Goal: Task Accomplishment & Management: Manage account settings

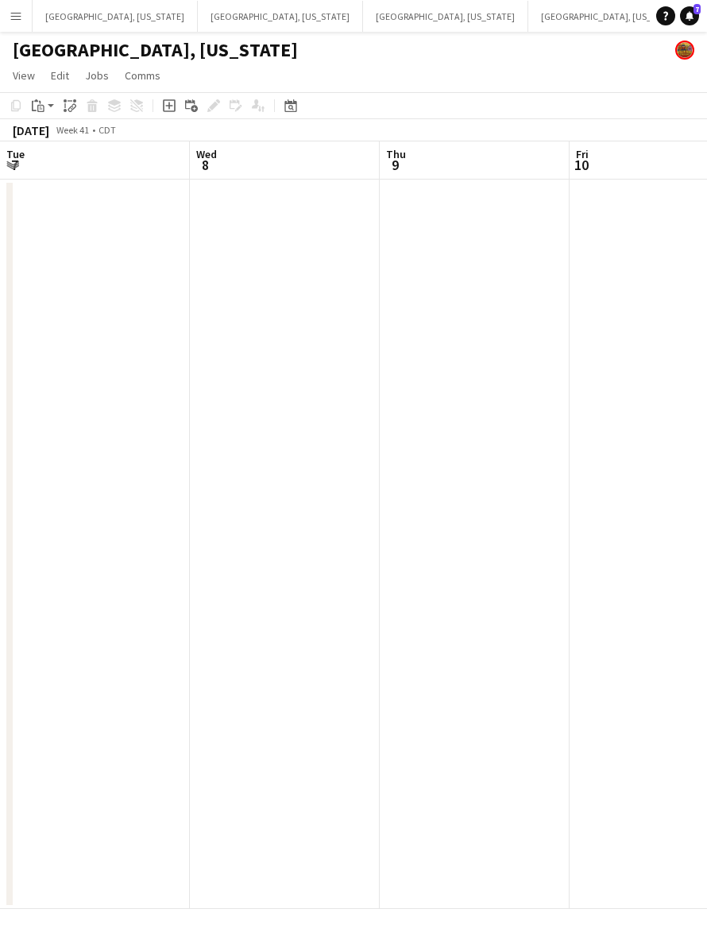
scroll to position [0, 561]
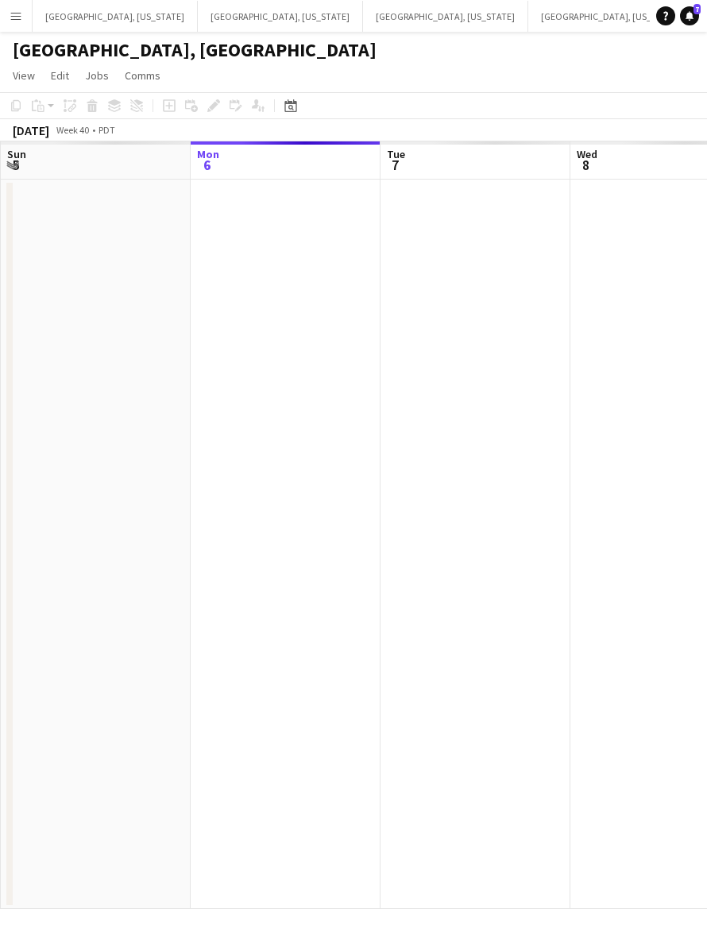
scroll to position [0, 38]
drag, startPoint x: 455, startPoint y: 466, endPoint x: 457, endPoint y: 433, distance: 32.7
click at [379, 485] on app-calendar-viewport "Fri 3 Sat 4 Sun 5 Mon 6 Tue 7 Wed 8 Thu 9 Fri 10 Sat 11" at bounding box center [353, 525] width 707 height 768
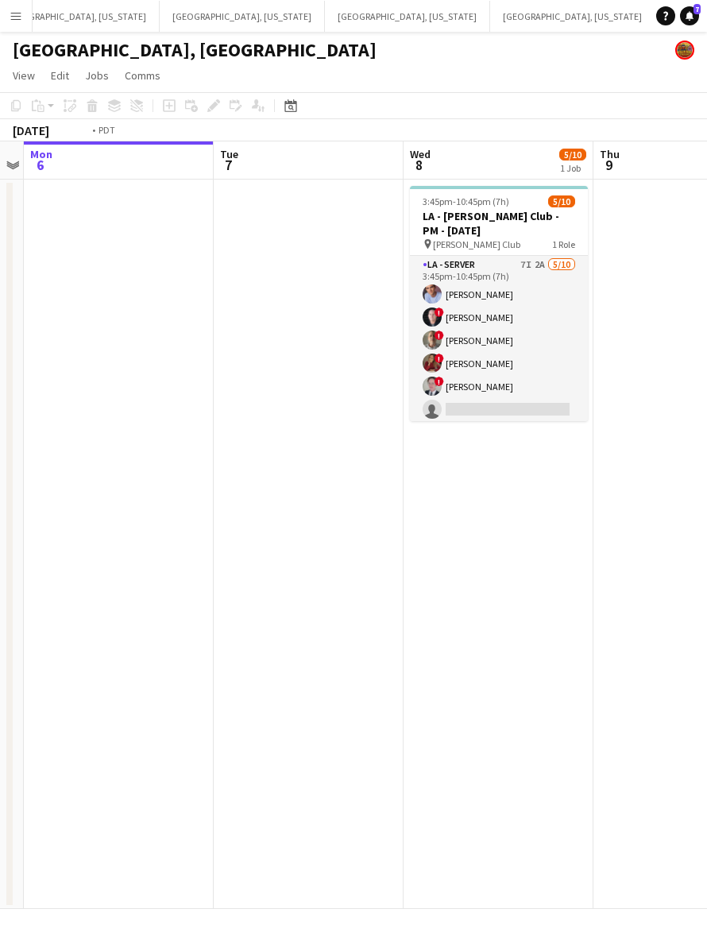
drag, startPoint x: 466, startPoint y: 447, endPoint x: 284, endPoint y: 498, distance: 189.7
click at [284, 498] on app-calendar-viewport "Fri 3 8/8 1 Job Sat 4 8/8 3 Jobs Sun 5 Mon 6 Tue 7 Wed 8 5/10 1 Job Thu 9 Fri 1…" at bounding box center [353, 525] width 707 height 768
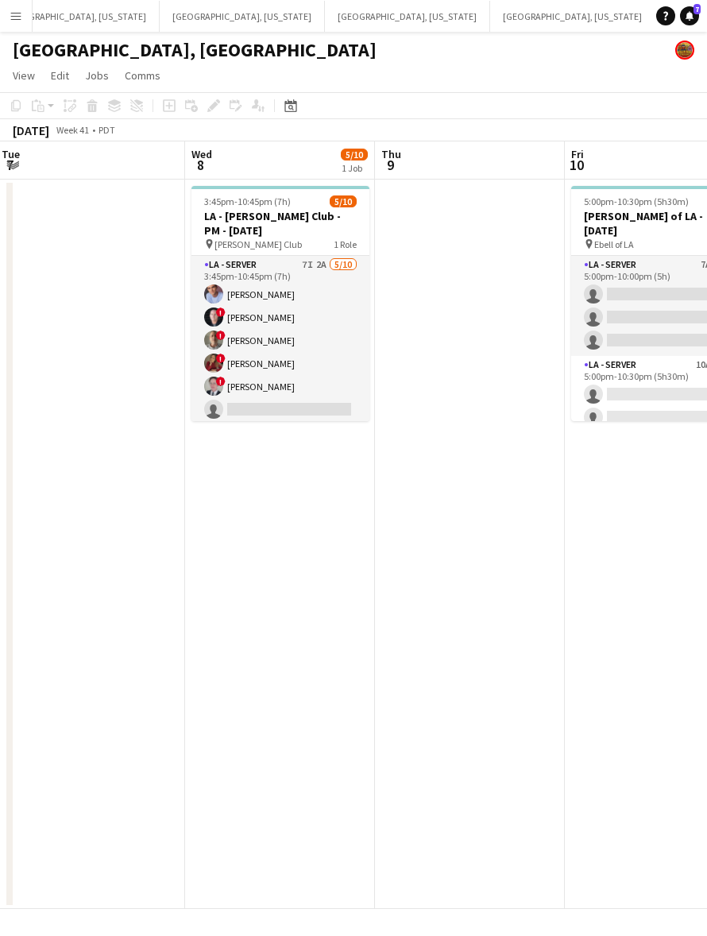
drag, startPoint x: 529, startPoint y: 422, endPoint x: 445, endPoint y: 430, distance: 84.6
click at [445, 430] on app-calendar-viewport "Sat 4 8/8 3 Jobs Sun 5 Mon 6 Tue 7 Wed 8 5/10 1 Job Thu 9 Fri 10 0/6 1 Job Sat …" at bounding box center [353, 525] width 707 height 768
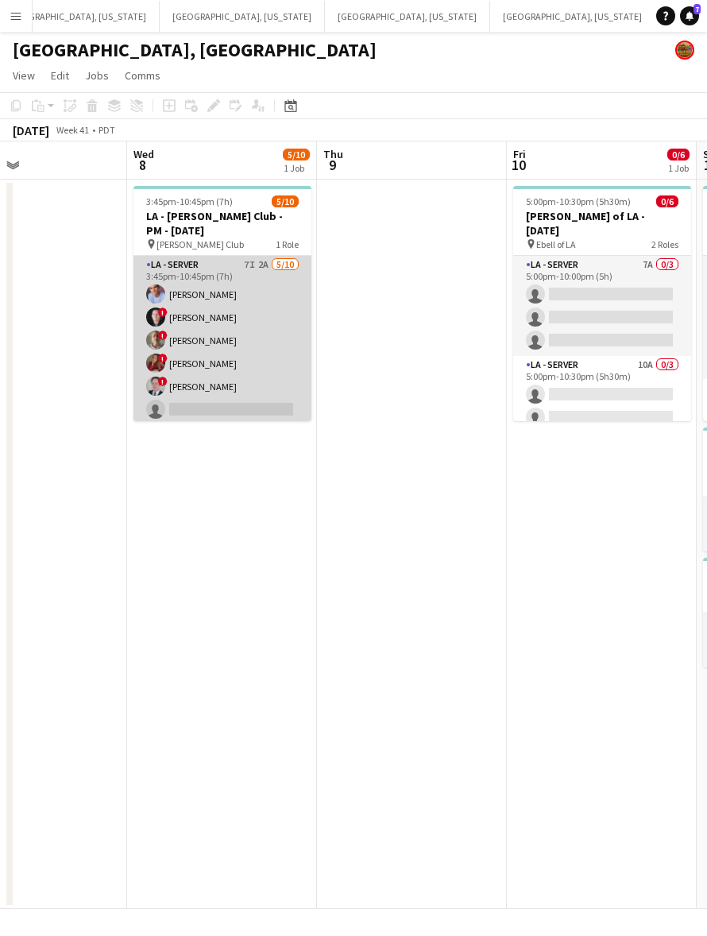
click at [257, 358] on app-card-role "LA - Server 7I 2A [DATE] 3:45pm-10:45pm (7h) [PERSON_NAME] ! [PERSON_NAME] ! [P…" at bounding box center [222, 386] width 178 height 261
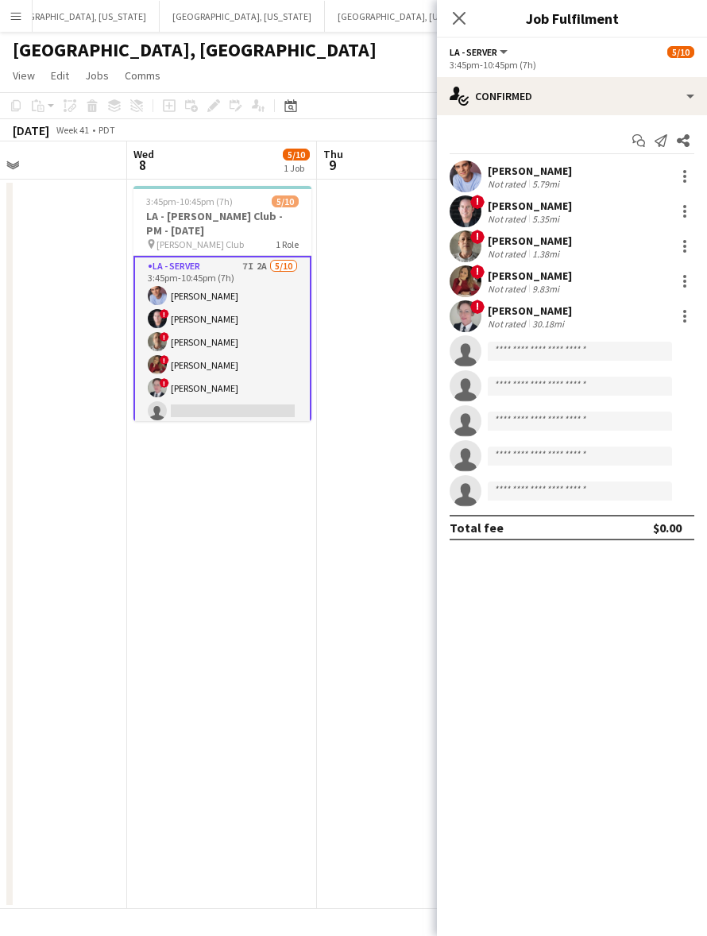
drag, startPoint x: 489, startPoint y: 64, endPoint x: 490, endPoint y: 72, distance: 8.8
click at [490, 69] on app-options-switcher "LA - Server All roles LA - Server [DATE] 3:45pm-10:45pm (7h)" at bounding box center [572, 57] width 270 height 39
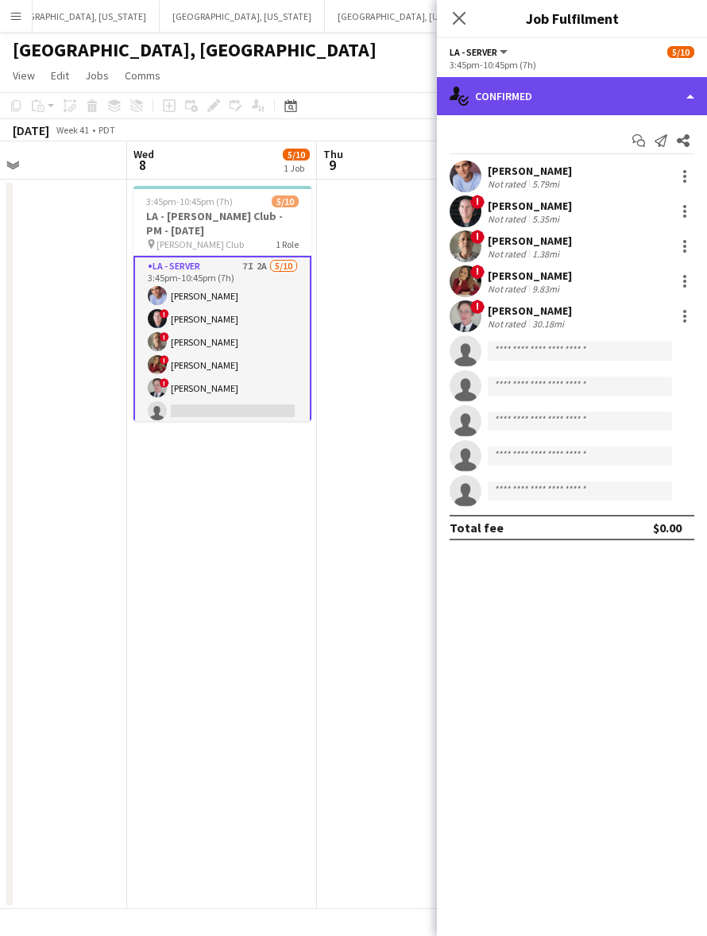
click at [497, 98] on div "single-neutral-actions-check-2 Confirmed" at bounding box center [572, 96] width 270 height 38
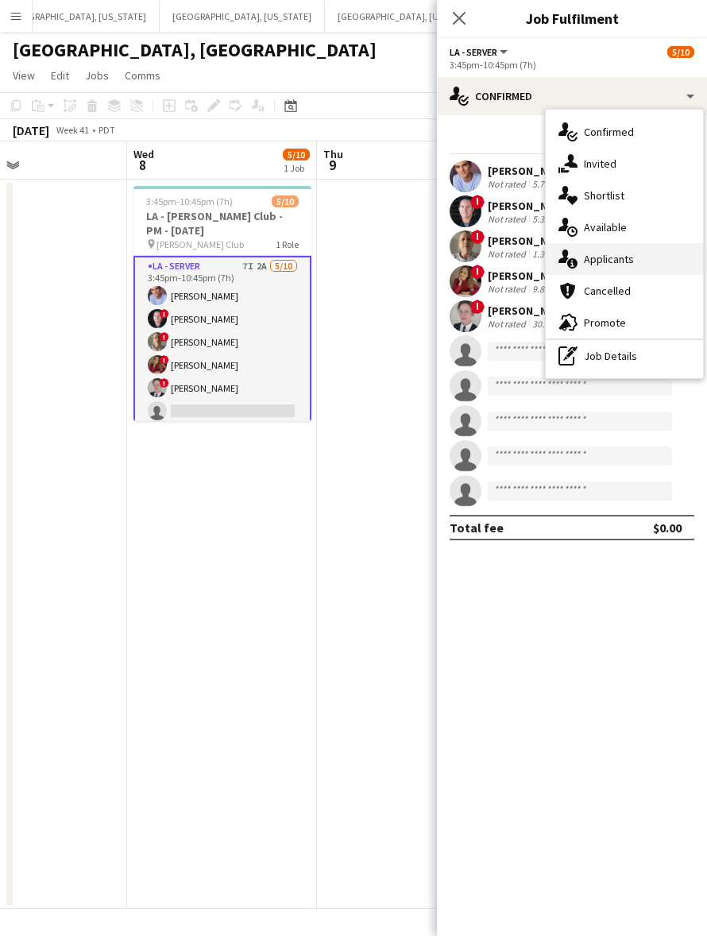
click at [629, 266] on span "Applicants" at bounding box center [609, 259] width 50 height 14
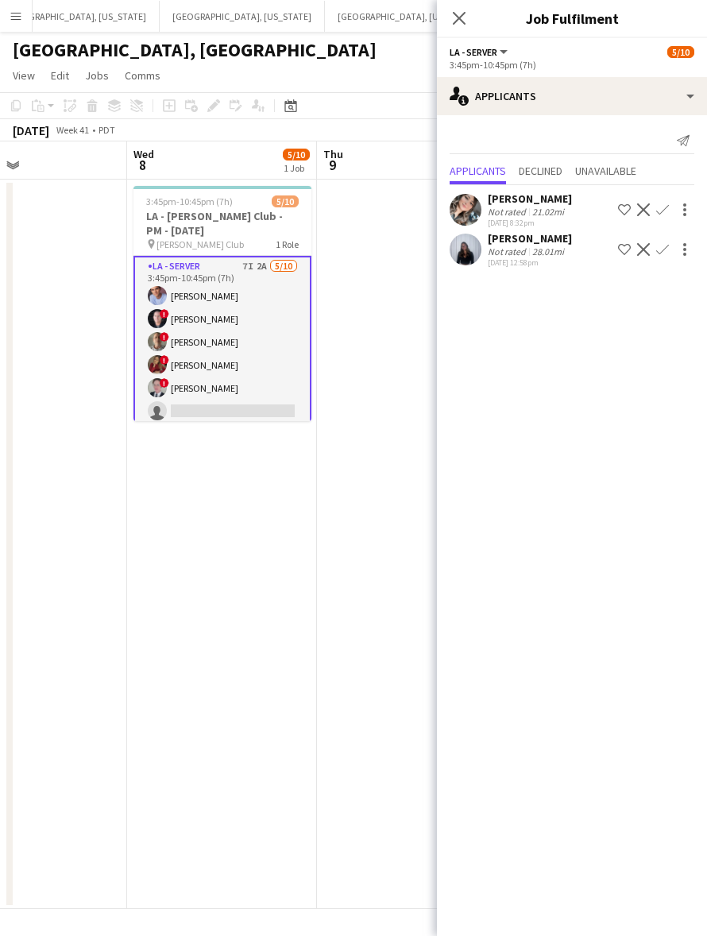
click at [455, 262] on app-user-avatar at bounding box center [466, 250] width 32 height 32
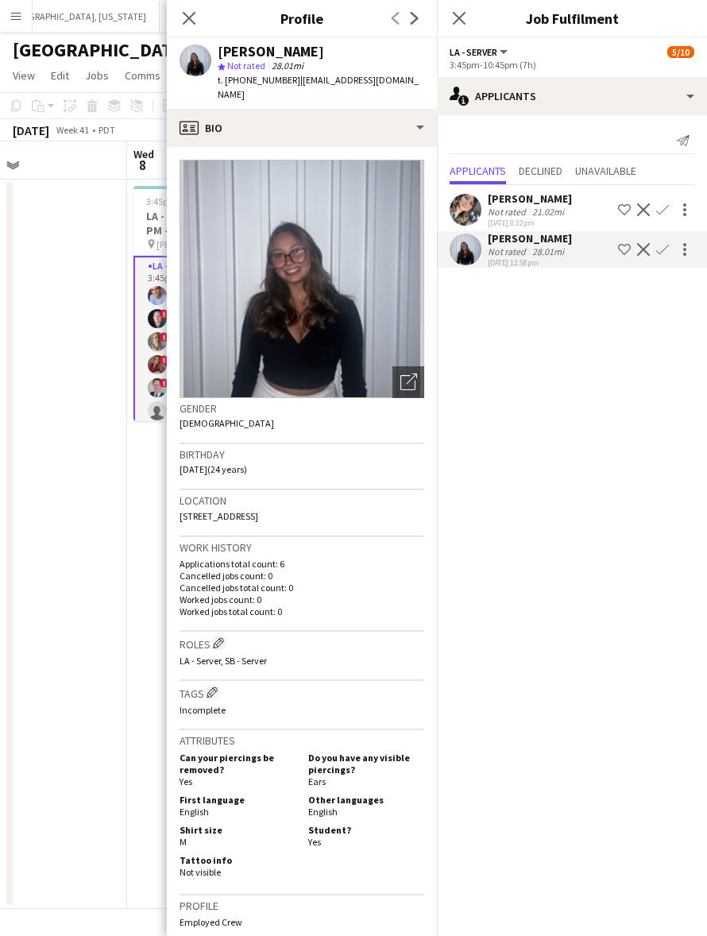
click at [455, 259] on app-user-avatar at bounding box center [466, 250] width 32 height 32
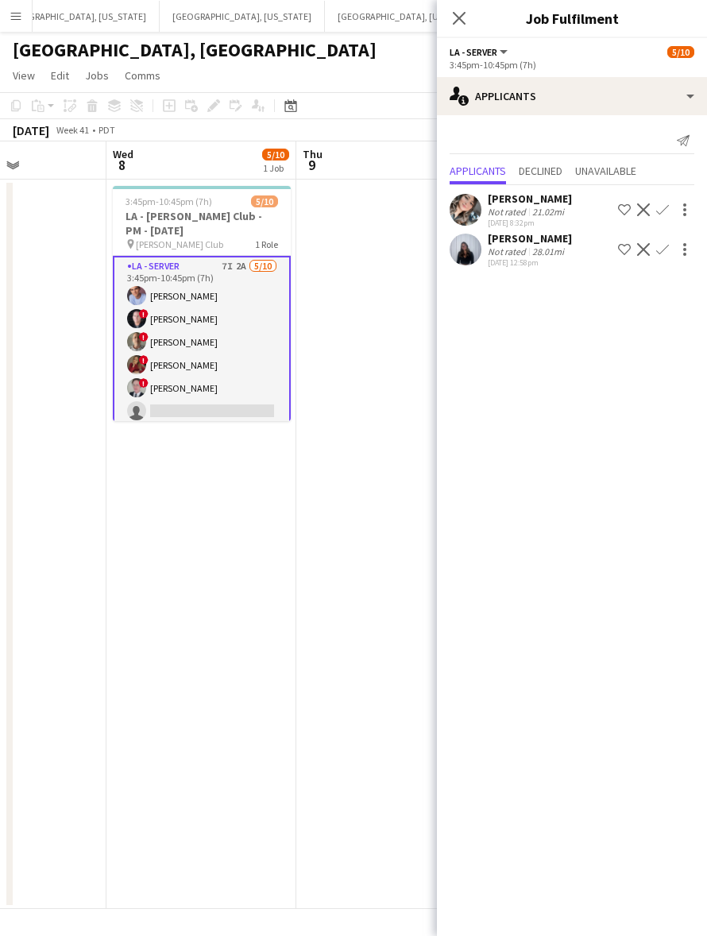
drag, startPoint x: 346, startPoint y: 515, endPoint x: 323, endPoint y: 477, distance: 44.6
click at [306, 523] on app-calendar-viewport "Sat 4 8/8 3 Jobs Sun 5 Mon 6 Tue 7 Wed 8 5/10 1 Job Thu 9 Fri 10 0/6 1 Job Sat …" at bounding box center [353, 525] width 707 height 768
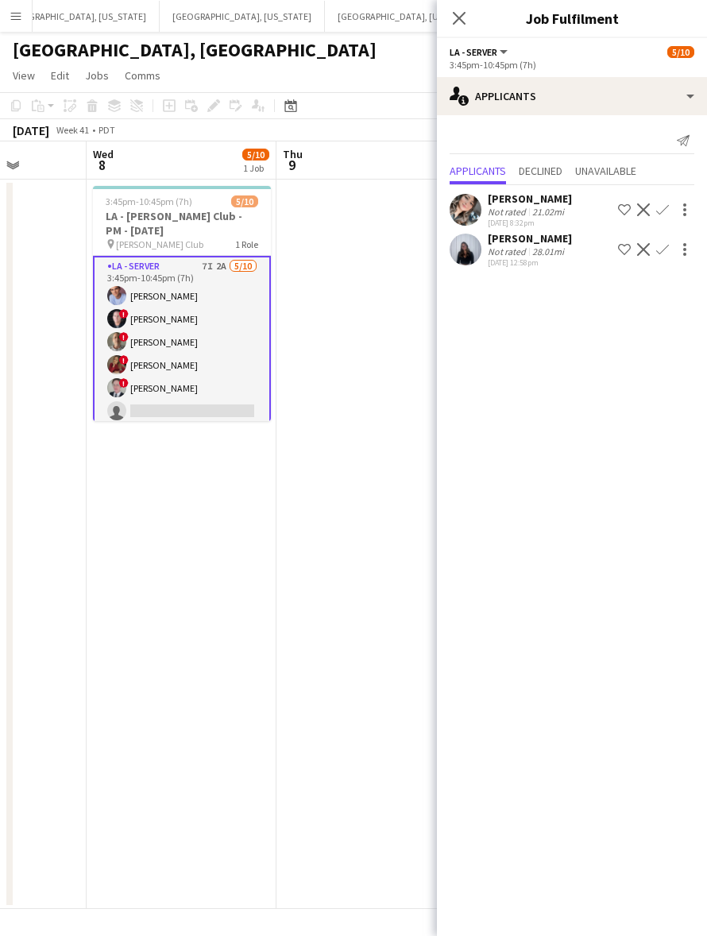
click at [453, 261] on div at bounding box center [466, 250] width 32 height 32
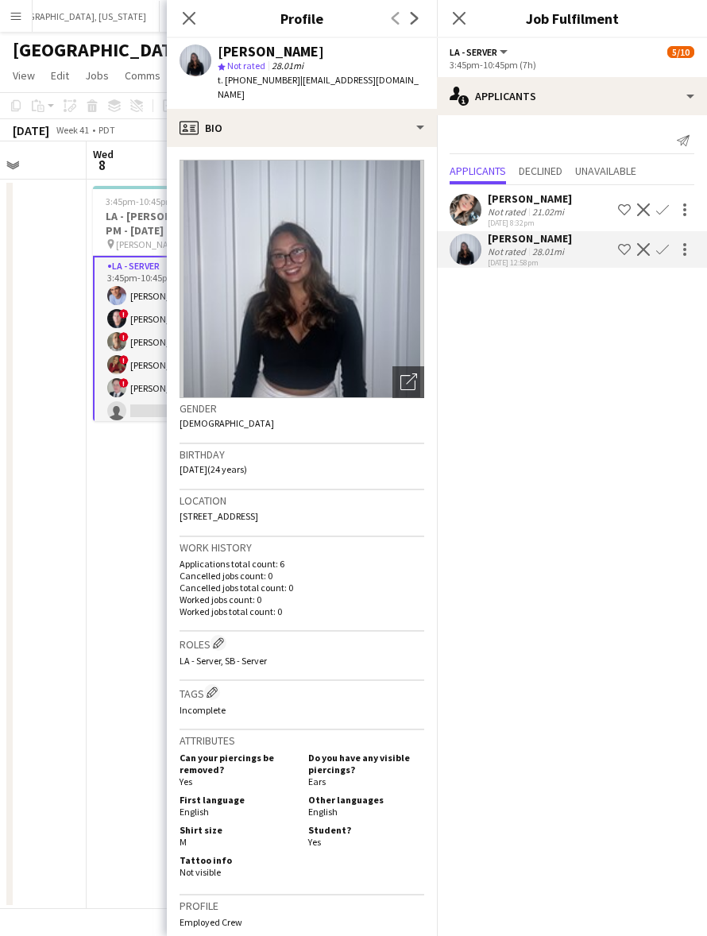
click at [453, 261] on div at bounding box center [466, 250] width 32 height 32
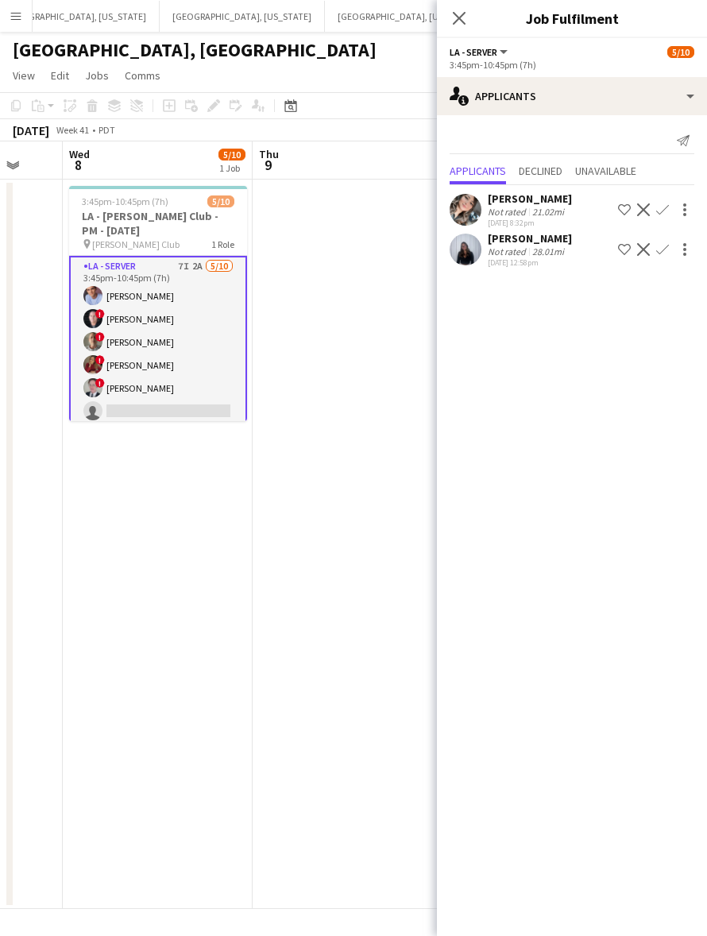
drag, startPoint x: 387, startPoint y: 491, endPoint x: -79, endPoint y: 622, distance: 483.7
click at [0, 622] on html "Menu Boards Boards Boards All jobs Status Workforce Workforce My Workforce Recr…" at bounding box center [353, 468] width 707 height 936
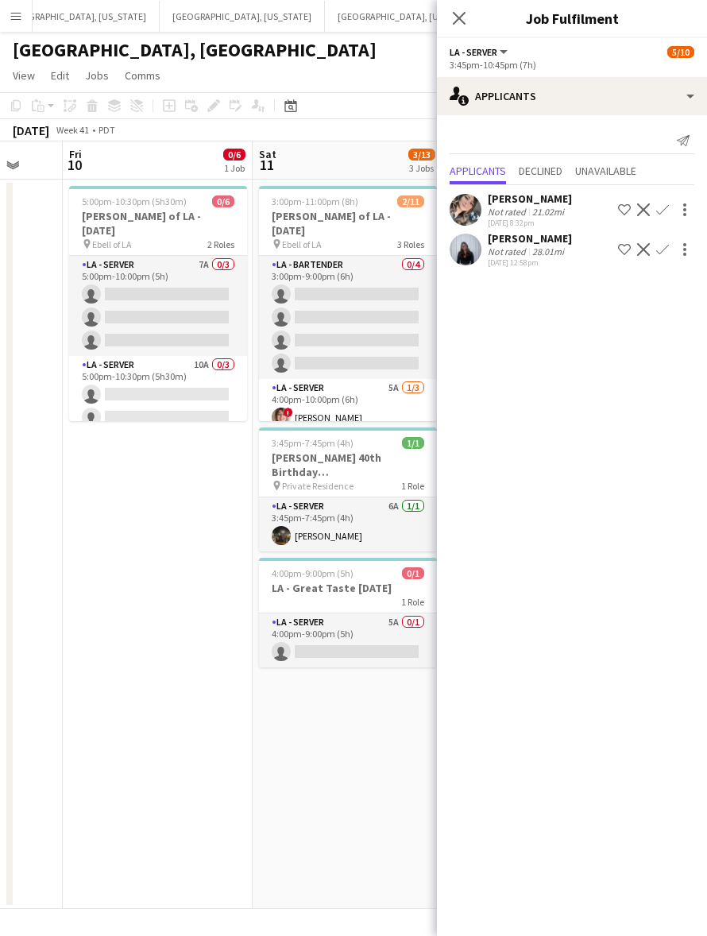
drag, startPoint x: 286, startPoint y: 489, endPoint x: 2, endPoint y: 558, distance: 292.6
click at [1, 558] on app-calendar-viewport "Mon 6 Tue 7 Wed 8 5/10 1 Job Thu 9 Fri 10 0/6 1 Job Sat 11 3/13 3 Jobs Sun 12 5…" at bounding box center [353, 525] width 707 height 768
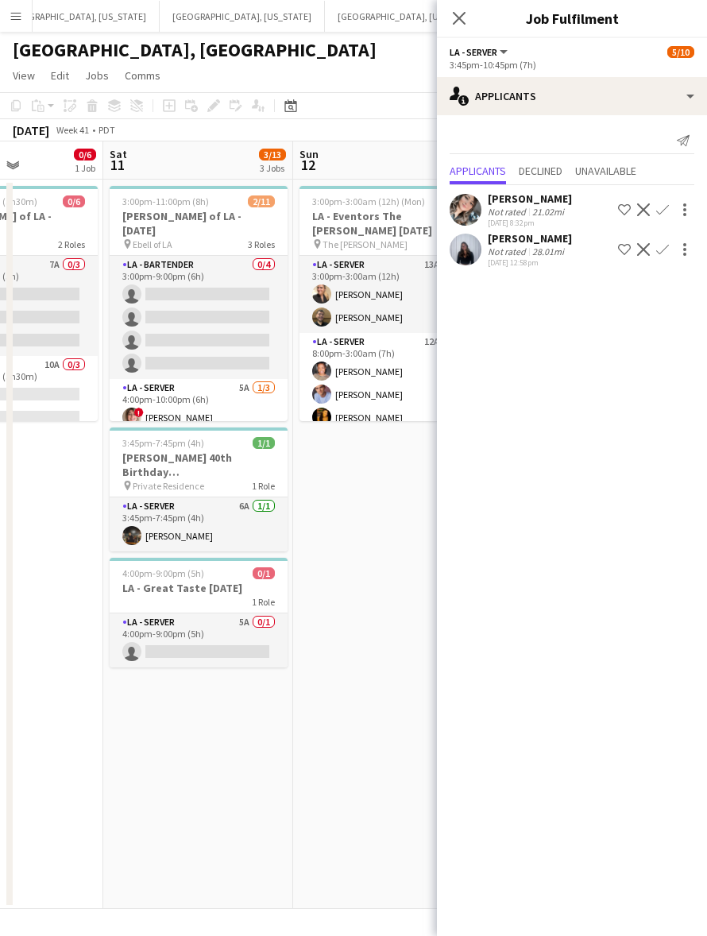
scroll to position [0, 570]
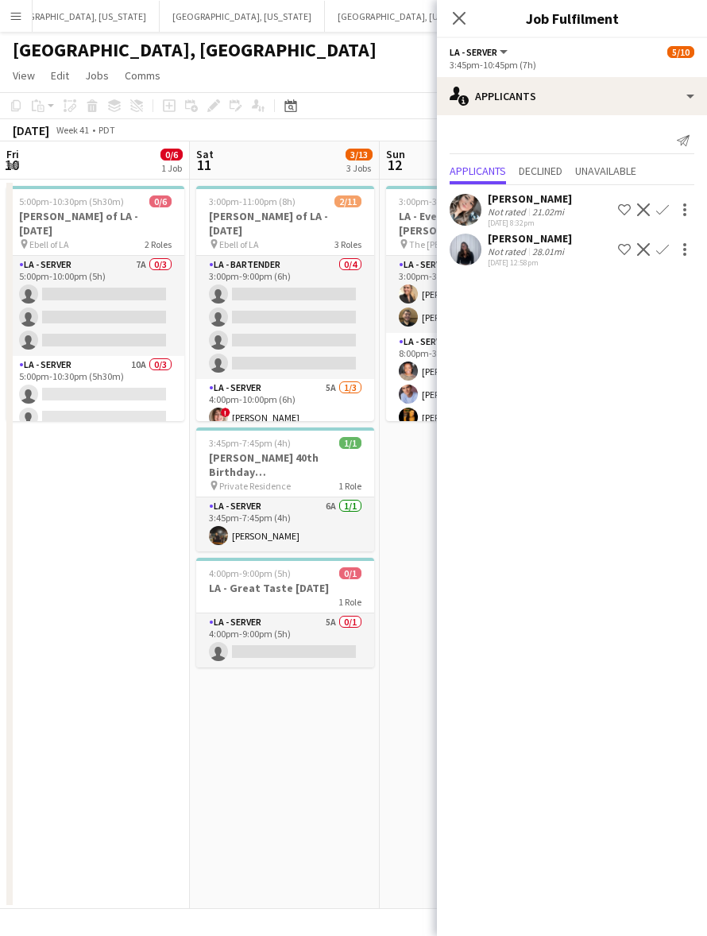
drag, startPoint x: 332, startPoint y: 542, endPoint x: 175, endPoint y: 559, distance: 158.2
click at [175, 559] on app-calendar-viewport "Tue 7 Wed 8 5/10 1 Job Thu 9 Fri 10 0/6 1 Job Sat 11 3/13 3 Jobs Sun 12 5/5 1 J…" at bounding box center [353, 525] width 707 height 768
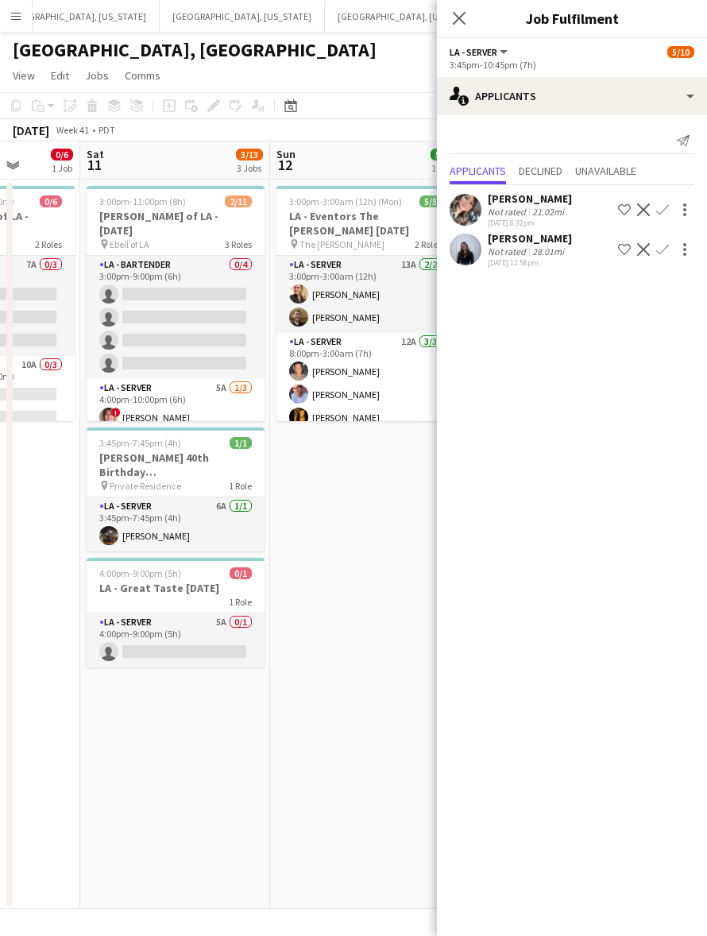
drag, startPoint x: 338, startPoint y: 562, endPoint x: -71, endPoint y: 644, distance: 417.5
click at [0, 644] on html "Menu Boards Boards Boards All jobs Status Workforce Workforce My Workforce Recr…" at bounding box center [353, 468] width 707 height 936
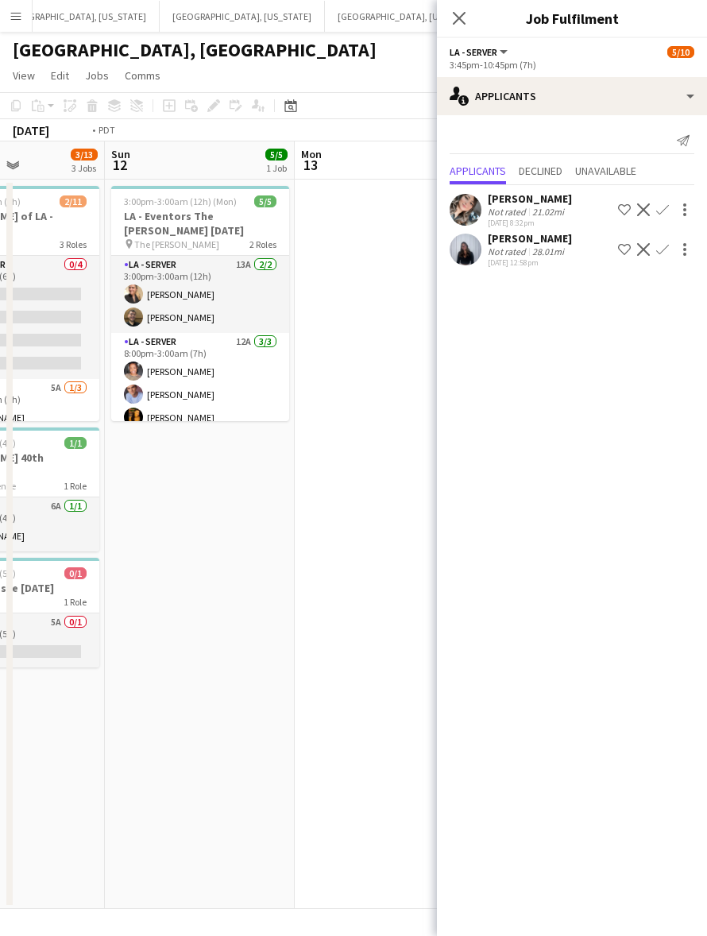
drag, startPoint x: 376, startPoint y: 433, endPoint x: -89, endPoint y: 563, distance: 482.5
click at [0, 563] on html "Menu Boards Boards Boards All jobs Status Workforce Workforce My Workforce Recr…" at bounding box center [353, 468] width 707 height 936
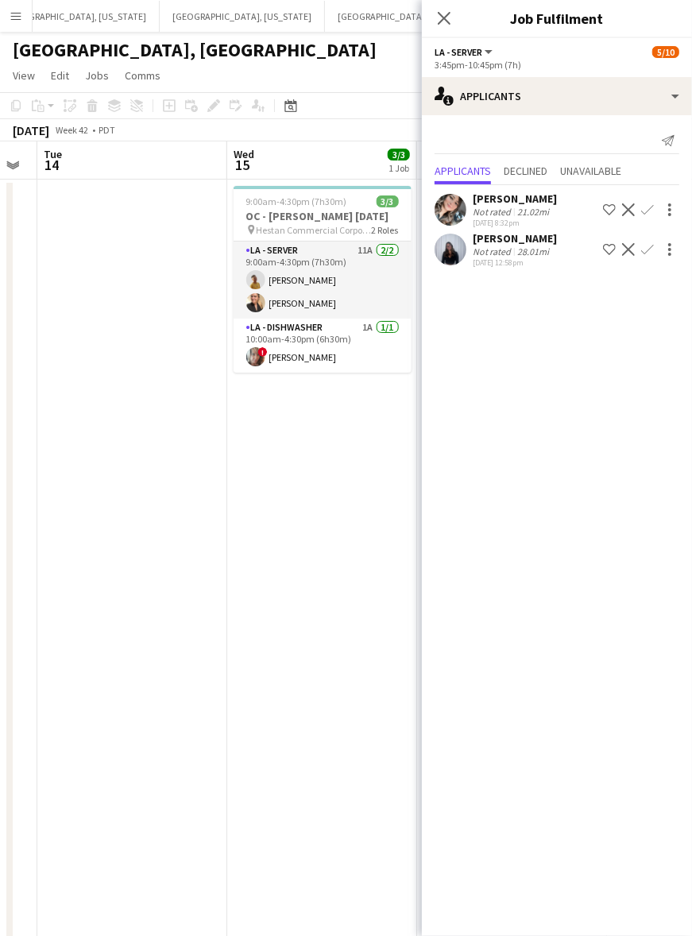
drag, startPoint x: 177, startPoint y: 470, endPoint x: -51, endPoint y: 506, distance: 231.0
click at [0, 506] on html "Menu Boards Boards Boards All jobs Status Workforce Workforce My Workforce Recr…" at bounding box center [346, 513] width 692 height 1027
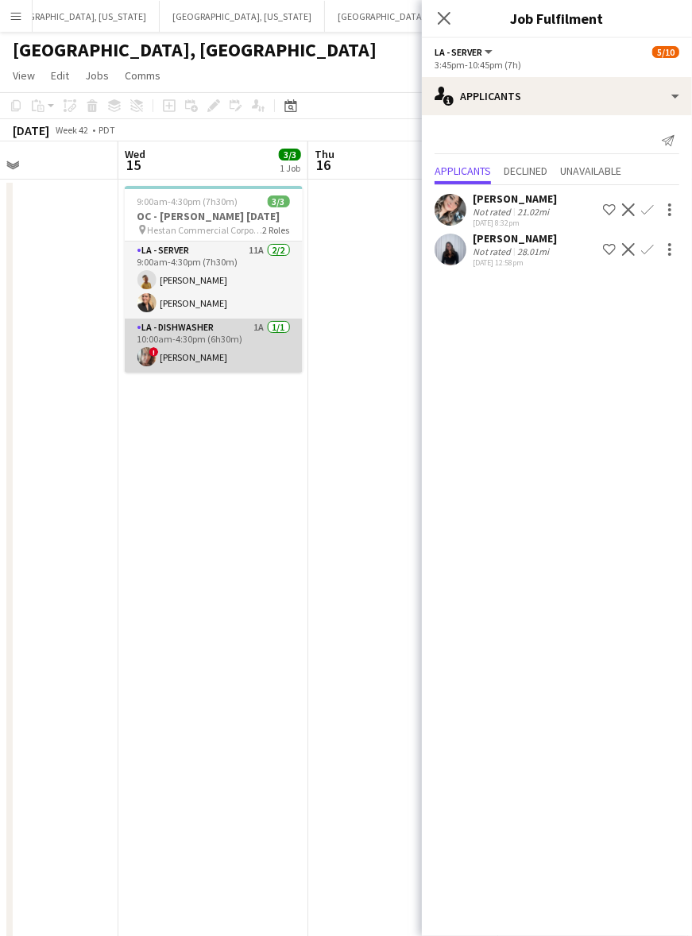
click at [152, 362] on app-user-avatar at bounding box center [146, 356] width 19 height 19
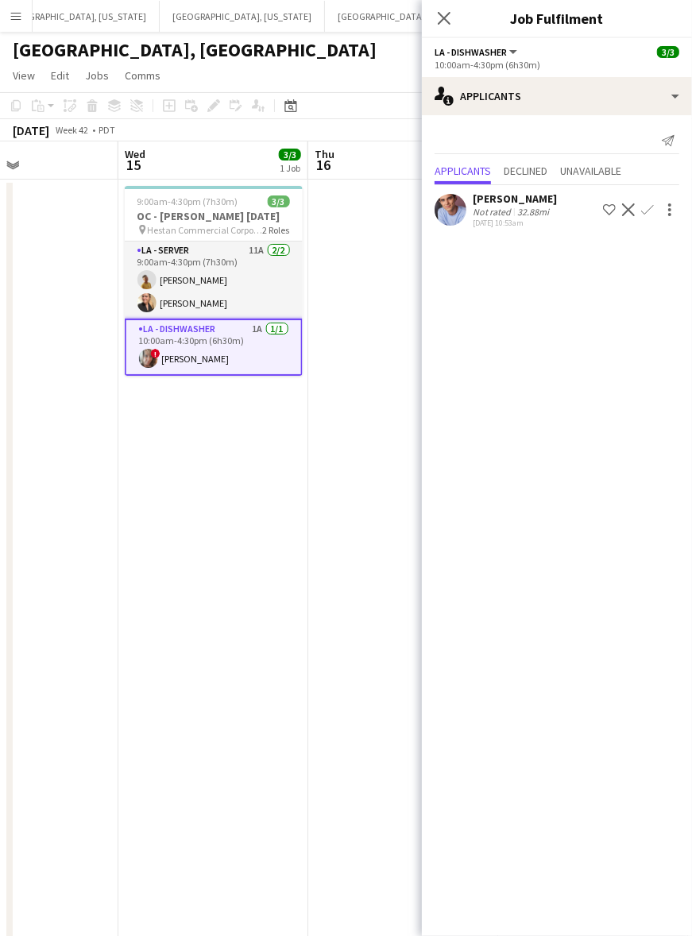
click at [231, 354] on app-card-role "LA - Dishwasher 1A [DATE] 10:00am-4:30pm (6h30m) ! [PERSON_NAME]" at bounding box center [214, 347] width 178 height 57
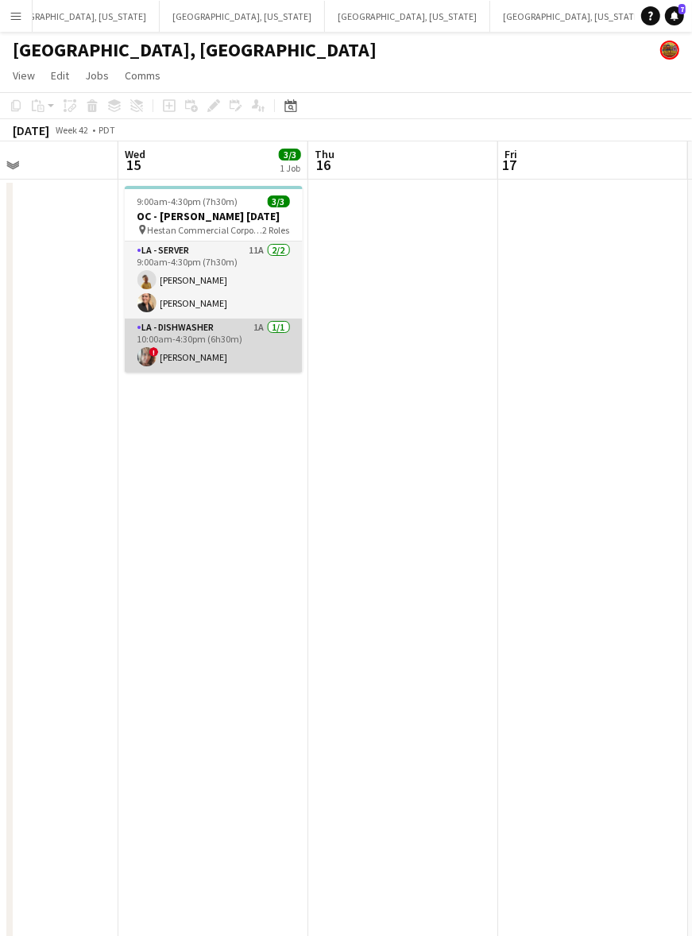
click at [231, 354] on app-card-role "LA - Dishwasher 1A [DATE] 10:00am-4:30pm (6h30m) ! [PERSON_NAME]" at bounding box center [214, 346] width 178 height 54
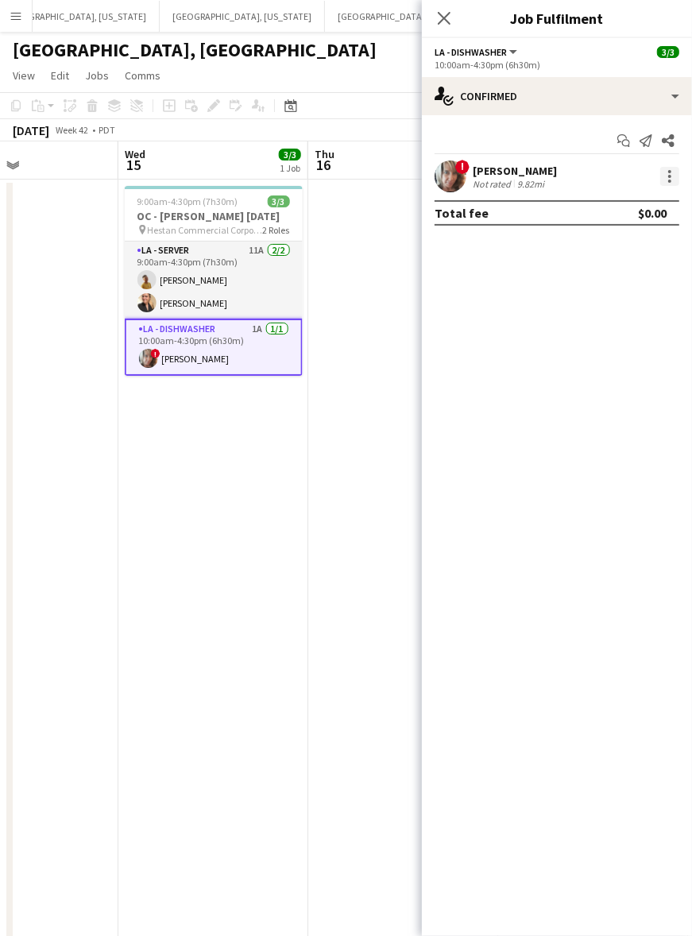
click at [673, 172] on div at bounding box center [669, 176] width 19 height 19
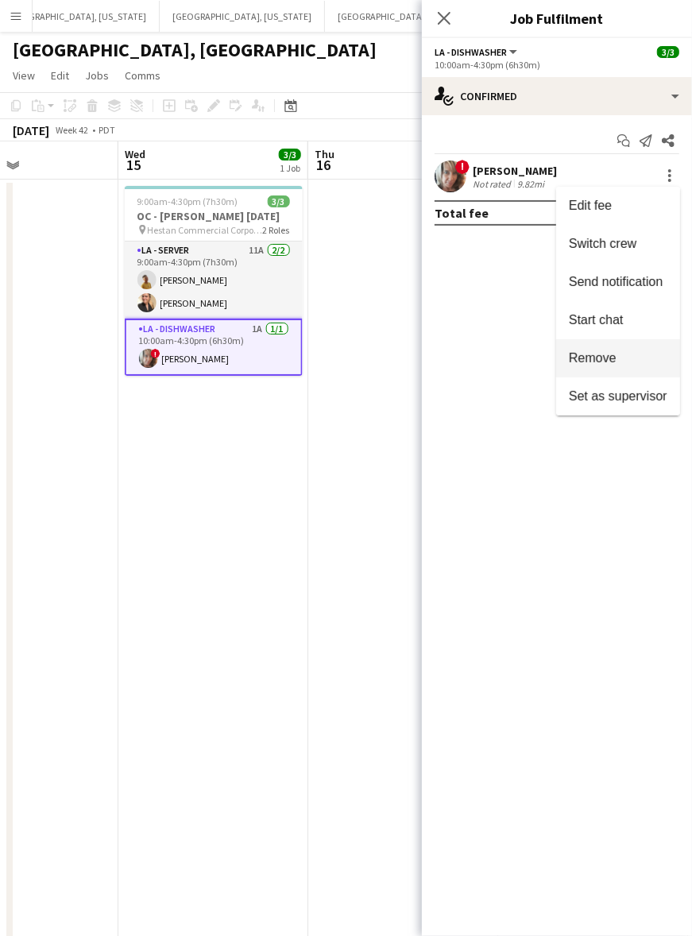
click at [585, 359] on span "Remove" at bounding box center [593, 358] width 48 height 14
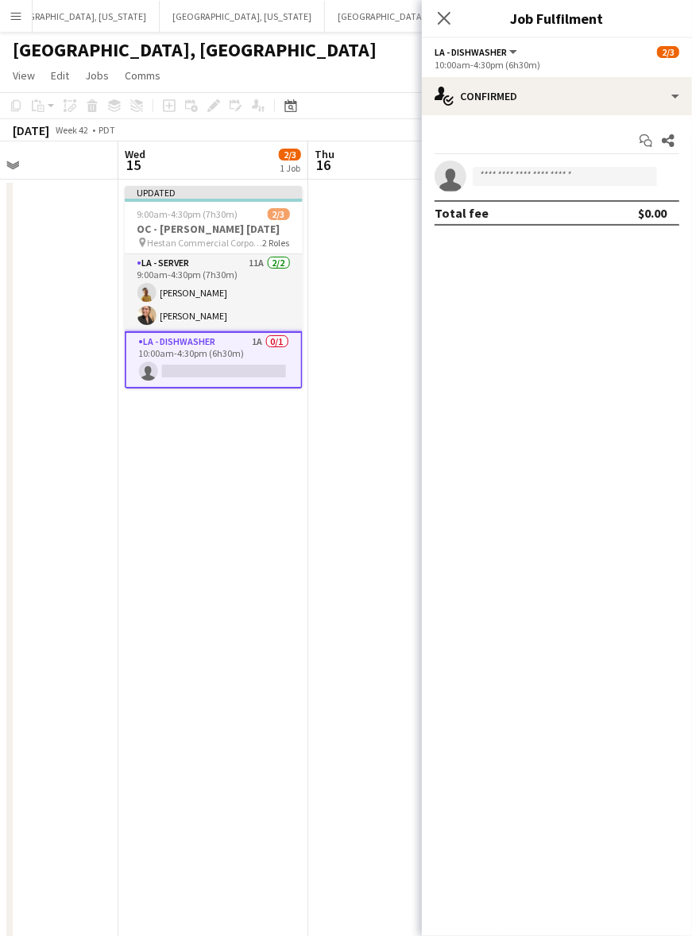
click at [335, 434] on app-date-cell at bounding box center [403, 603] width 190 height 847
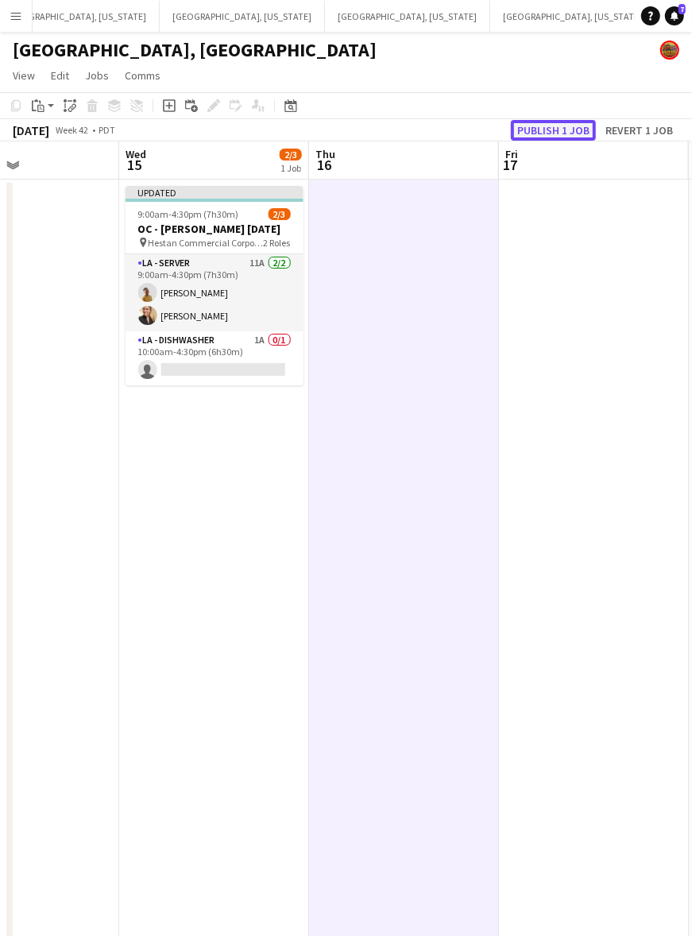
click at [561, 135] on button "Publish 1 job" at bounding box center [553, 130] width 85 height 21
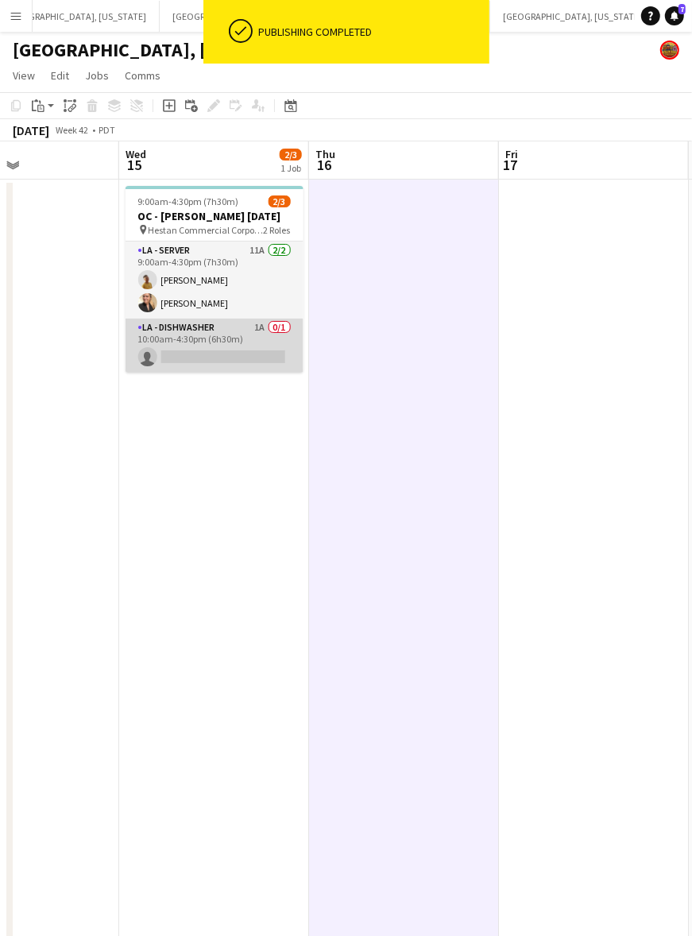
click at [239, 360] on app-card-role "LA - Dishwasher 1A 0/1 10:00am-4:30pm (6h30m) single-neutral-actions" at bounding box center [215, 346] width 178 height 54
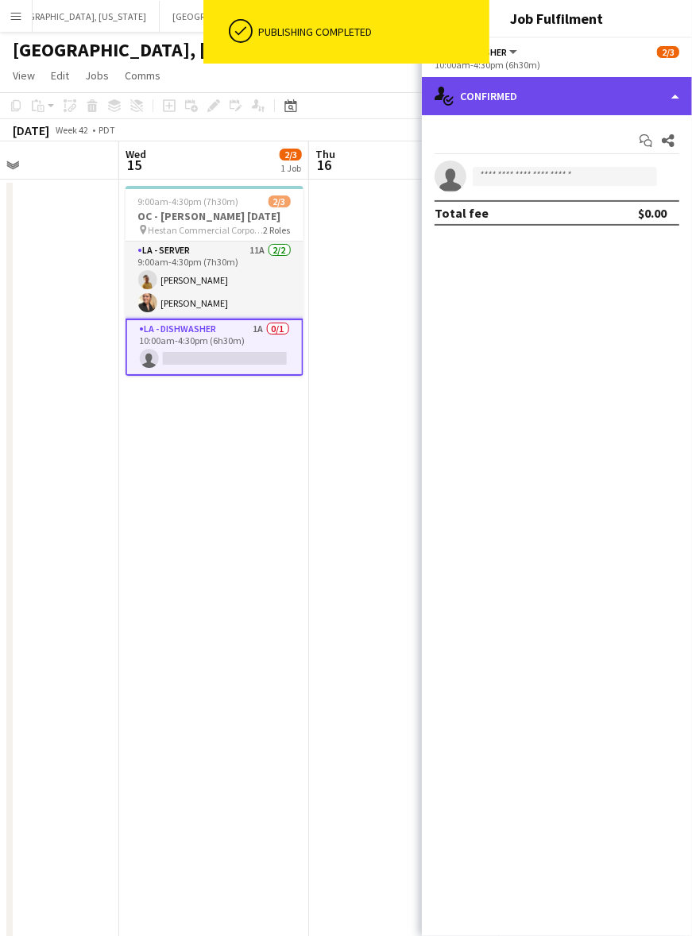
click at [509, 109] on div "single-neutral-actions-check-2 Confirmed" at bounding box center [557, 96] width 270 height 38
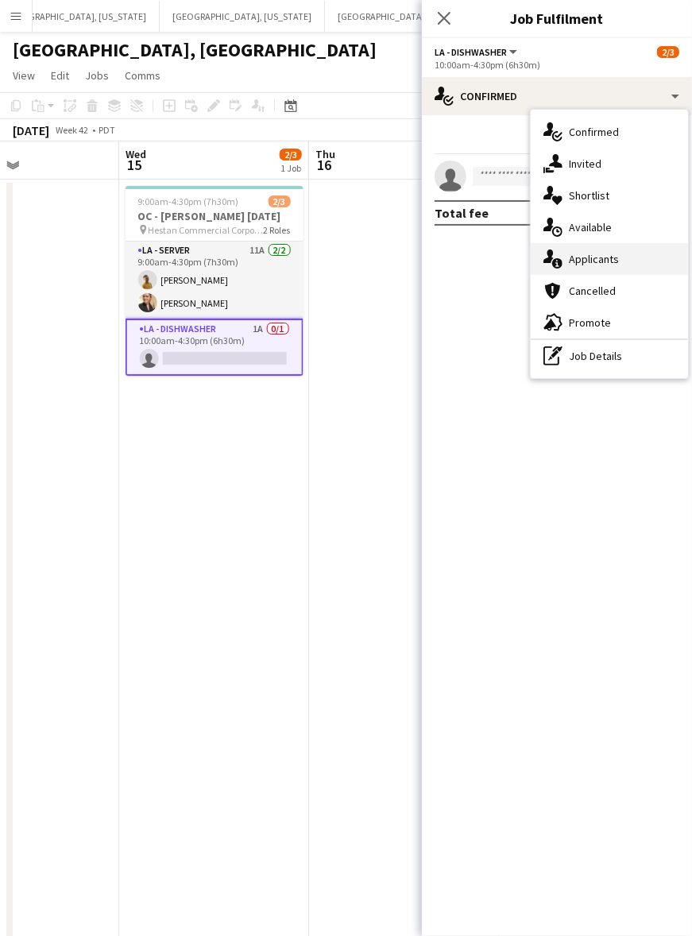
click at [594, 254] on span "Applicants" at bounding box center [594, 259] width 50 height 14
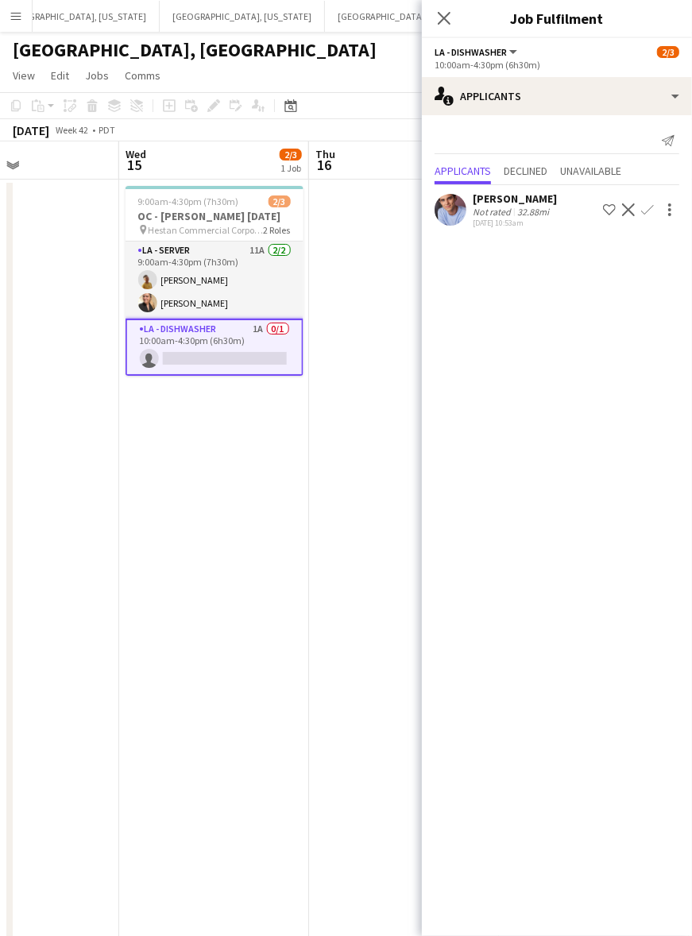
click at [648, 207] on app-icon "Confirm" at bounding box center [647, 209] width 13 height 13
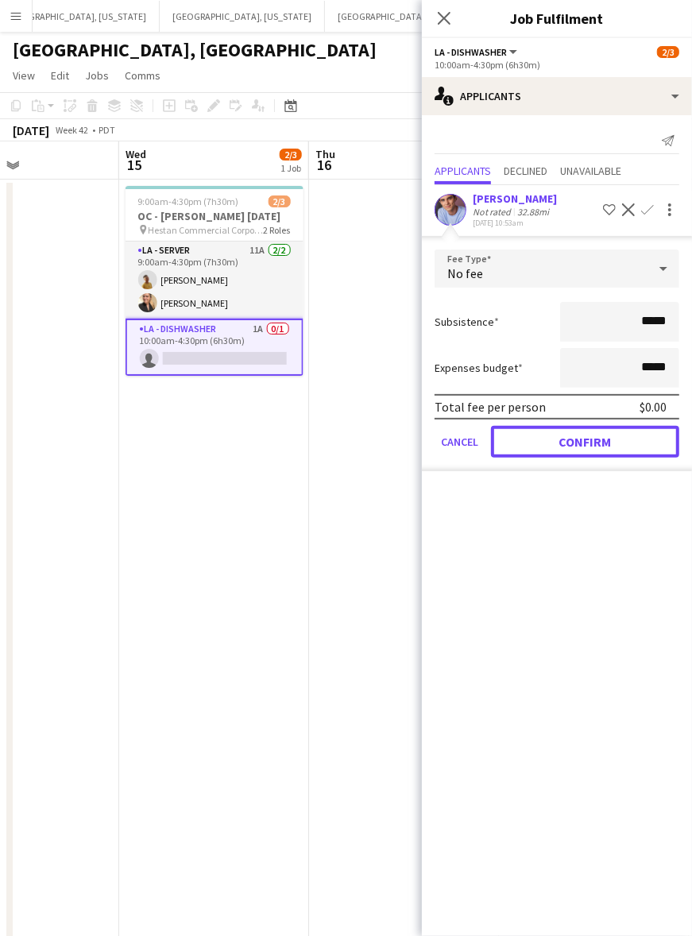
click at [527, 435] on button "Confirm" at bounding box center [585, 442] width 188 height 32
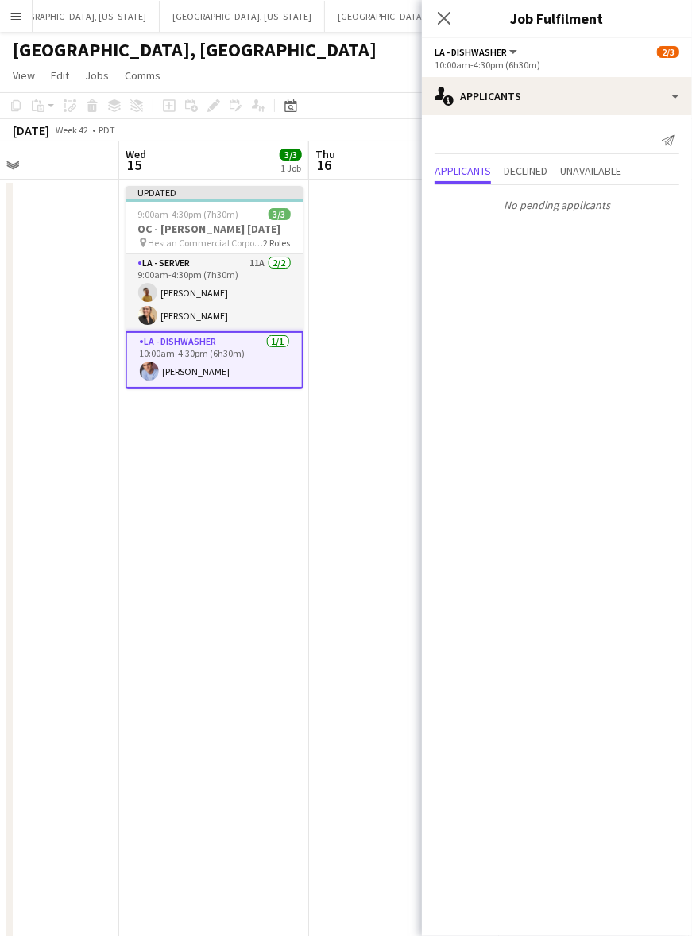
drag, startPoint x: 240, startPoint y: 450, endPoint x: 331, endPoint y: 344, distance: 139.2
click at [241, 447] on app-date-cell "Updated 9:00am-4:30pm (7h30m) 3/3 OC - [PERSON_NAME] [DATE] pin Hestan Commerci…" at bounding box center [214, 603] width 190 height 847
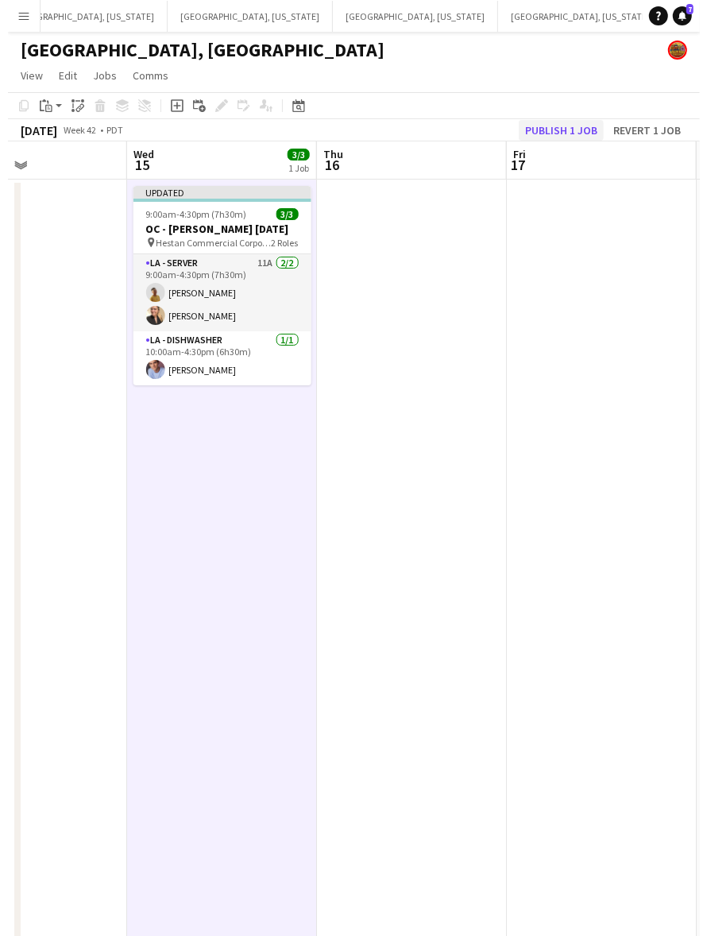
scroll to position [0, 640]
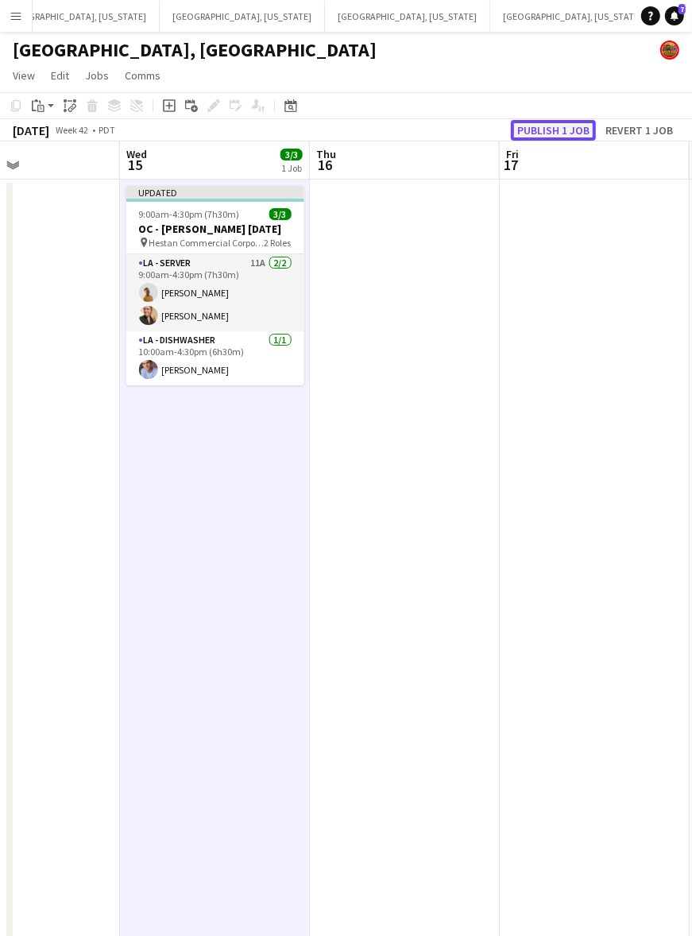
click at [582, 124] on button "Publish 1 job" at bounding box center [553, 130] width 85 height 21
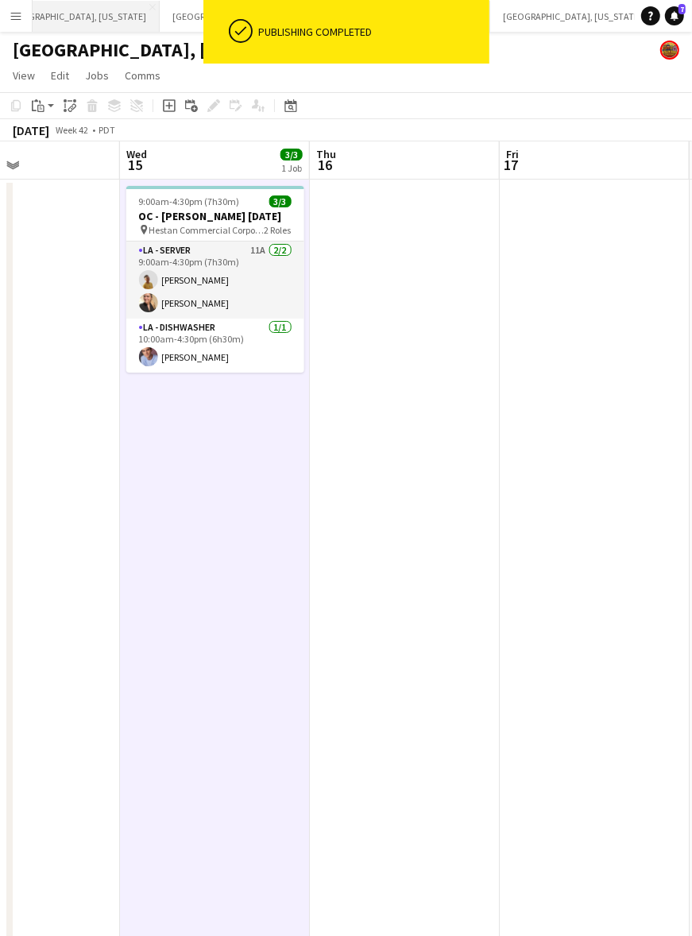
click at [66, 16] on button "[GEOGRAPHIC_DATA], [US_STATE] Close" at bounding box center [76, 16] width 165 height 31
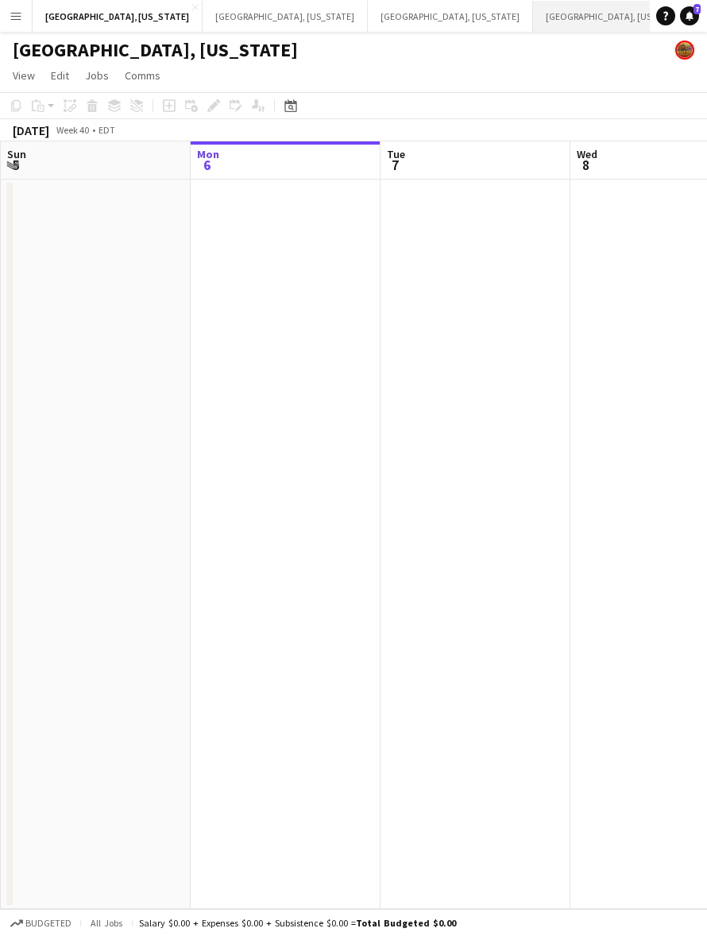
click at [533, 22] on button "[GEOGRAPHIC_DATA], [US_STATE] Close" at bounding box center [615, 16] width 165 height 31
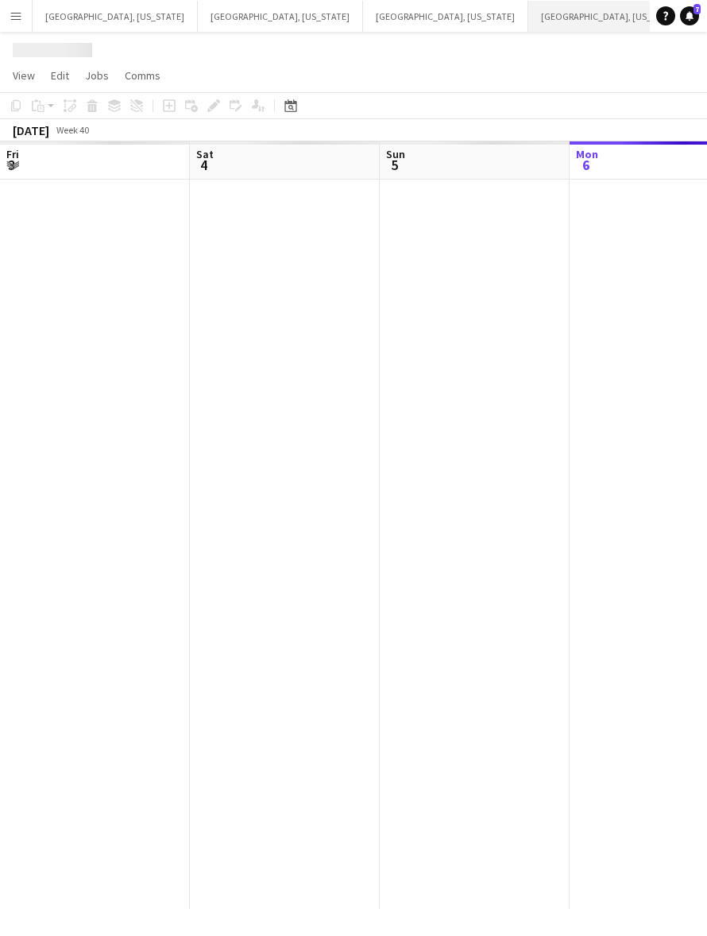
scroll to position [0, 379]
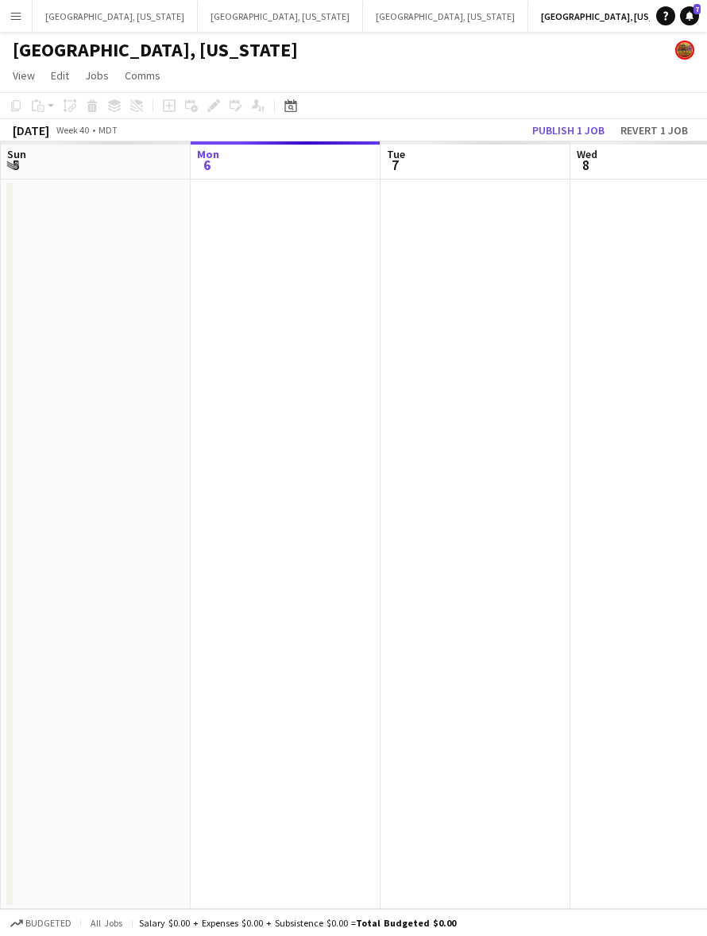
click at [319, 390] on app-date-cell at bounding box center [286, 544] width 190 height 729
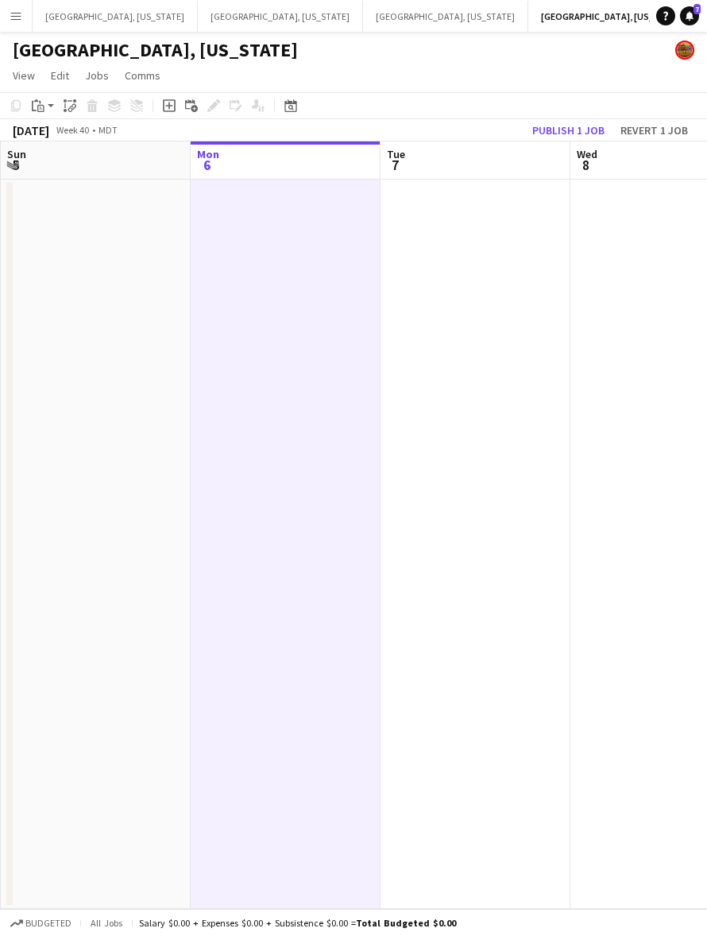
click at [443, 495] on app-calendar-viewport "Fri 3 Sat 4 Sun 5 Mon 6 Tue 7 Wed 8 Thu 9 Fri 10 Sat 11" at bounding box center [353, 525] width 707 height 768
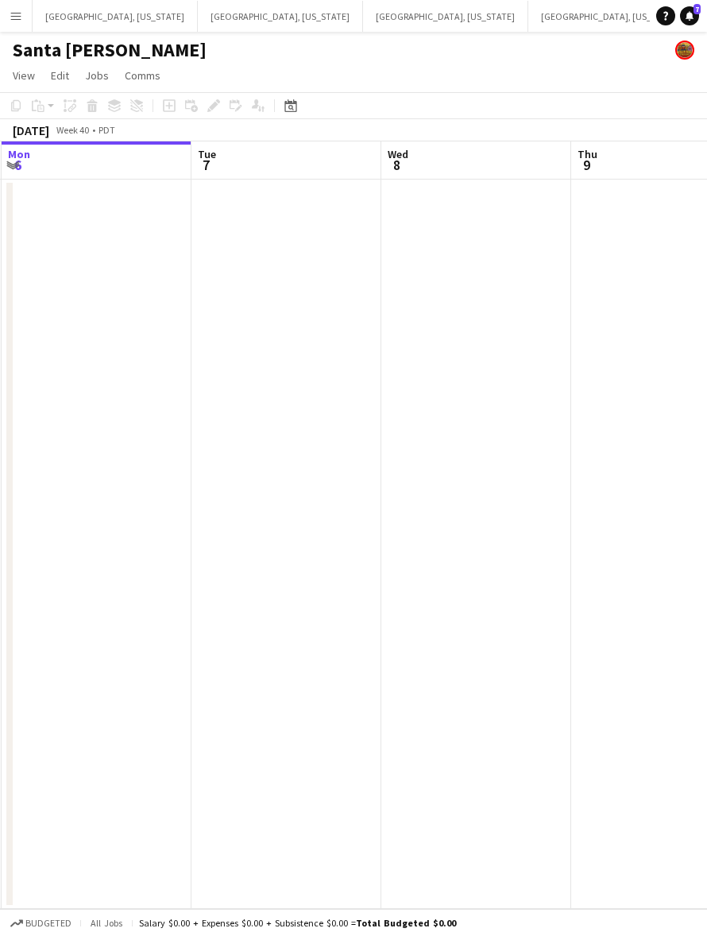
drag, startPoint x: 550, startPoint y: 312, endPoint x: 363, endPoint y: 490, distance: 258.0
click at [363, 490] on app-calendar-viewport "Fri 3 Sat 4 Sun 5 Mon 6 Tue 7 Wed 8 Thu 9 Fri 10 Sat 11 5/14 1 Job 11:30am-12:1…" at bounding box center [353, 525] width 707 height 768
drag, startPoint x: 531, startPoint y: 376, endPoint x: 421, endPoint y: 425, distance: 120.2
click at [421, 425] on app-calendar-viewport "Fri 3 Sat 4 Sun 5 Mon 6 Tue 7 Wed 8 Thu 9 Fri 10 Sat 11 5/14 1 Job 11:30am-12:1…" at bounding box center [353, 525] width 707 height 768
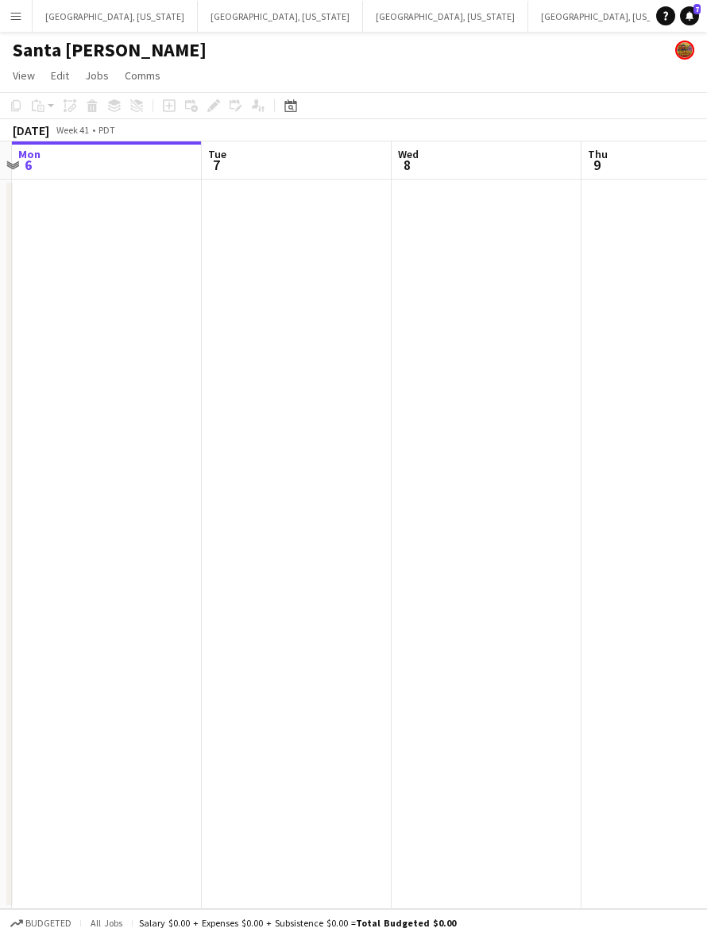
drag, startPoint x: 130, startPoint y: 609, endPoint x: 117, endPoint y: 613, distance: 13.3
click at [117, 613] on app-calendar-viewport "Fri 3 Sat 4 Sun 5 Mon 6 Tue 7 Wed 8 Thu 9 Fri 10 Sat 11 5/14 1 Job 11:30am-12:1…" at bounding box center [353, 525] width 707 height 768
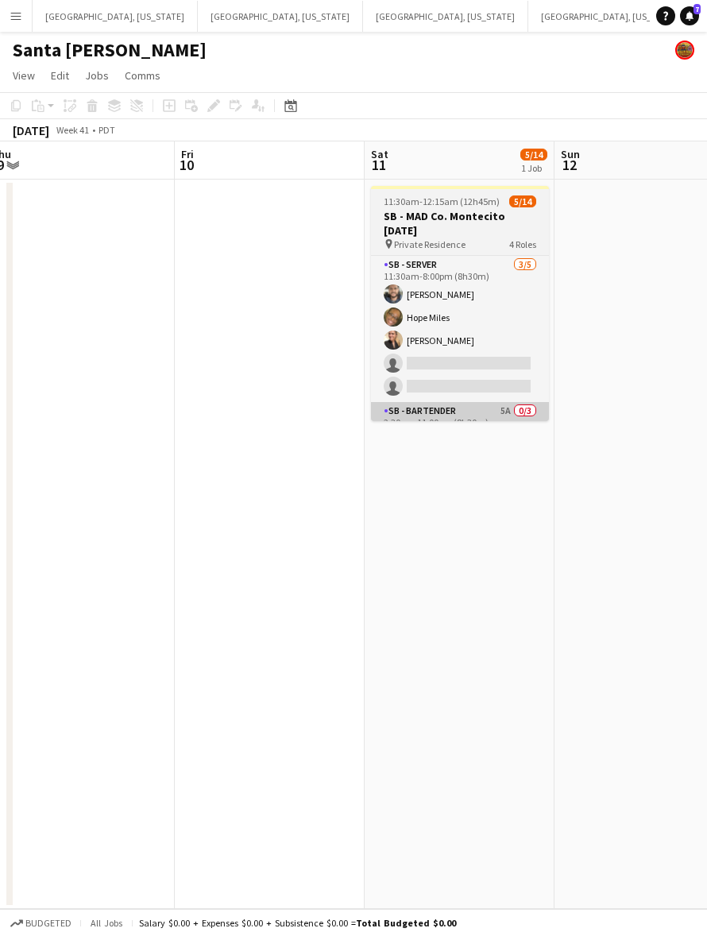
drag, startPoint x: 429, startPoint y: 555, endPoint x: 404, endPoint y: 403, distance: 153.9
click at [406, 562] on app-calendar-viewport "Mon 6 Tue 7 Wed 8 Thu 9 Fri 10 Sat 11 5/14 1 Job Sun 12 Mon 13 Tue 14 11:30am-1…" at bounding box center [353, 525] width 707 height 768
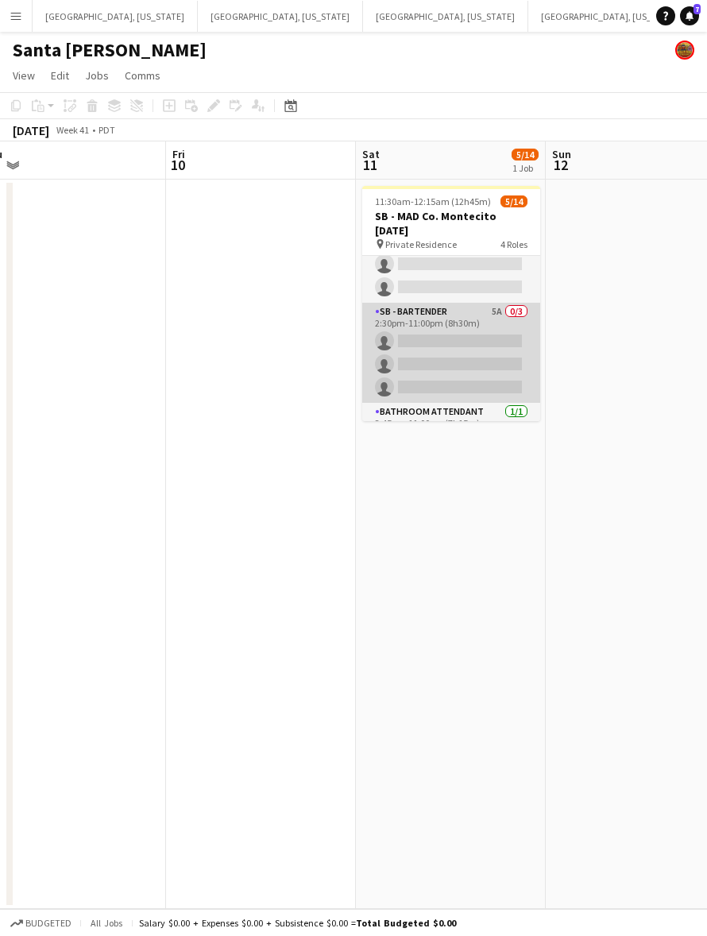
scroll to position [199, 0]
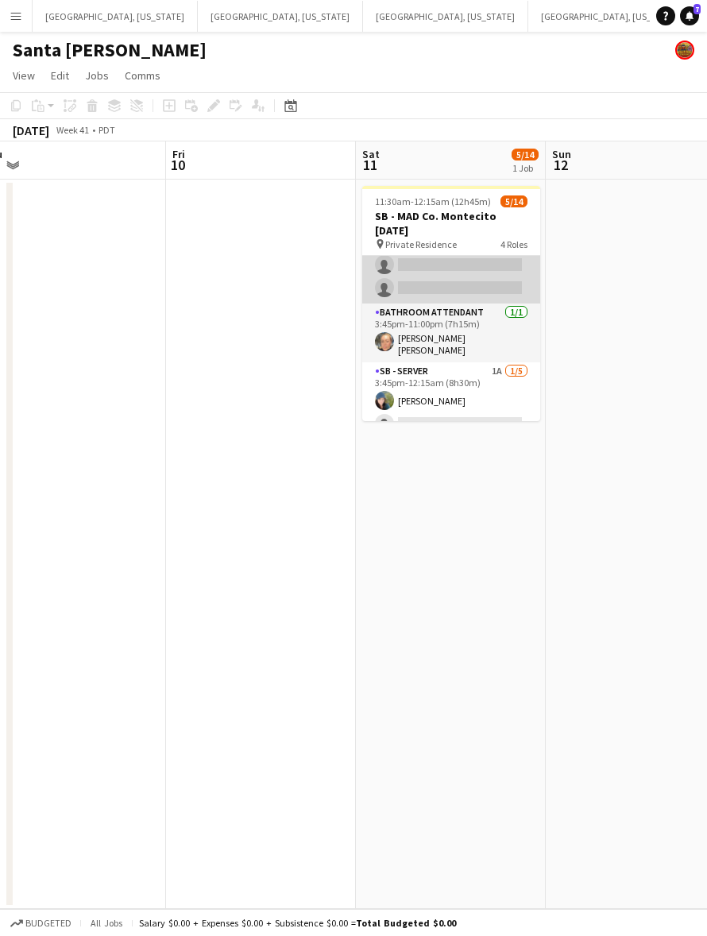
click at [416, 386] on app-card-role "SB - Server 1A [DATE] 3:45pm-12:15am (8h30m) [PERSON_NAME] single-neutral-actio…" at bounding box center [451, 435] width 178 height 146
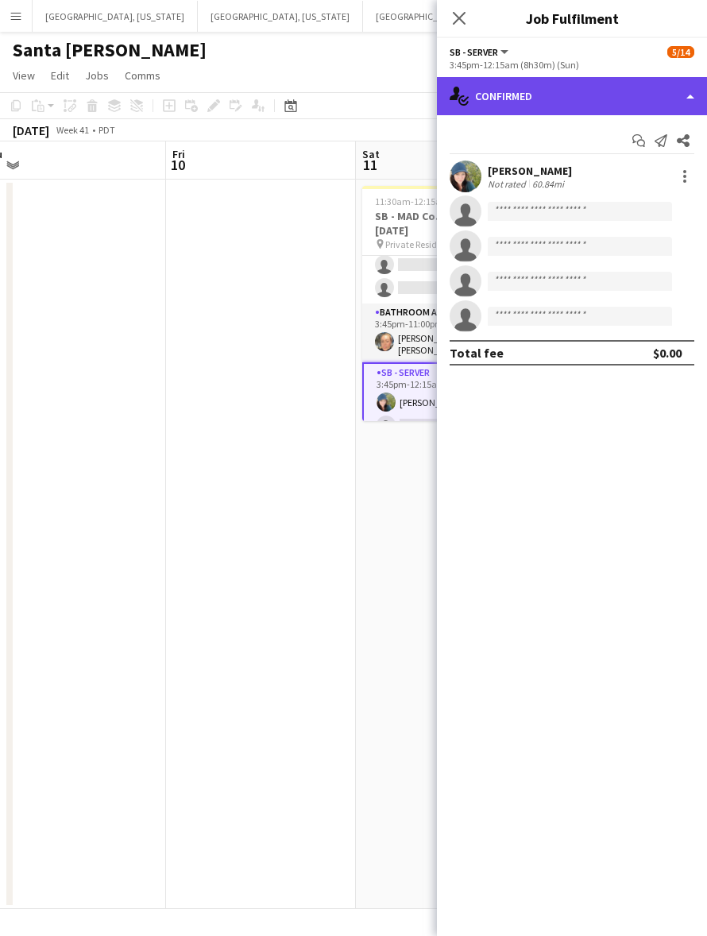
click at [574, 104] on div "single-neutral-actions-check-2 Confirmed" at bounding box center [572, 96] width 270 height 38
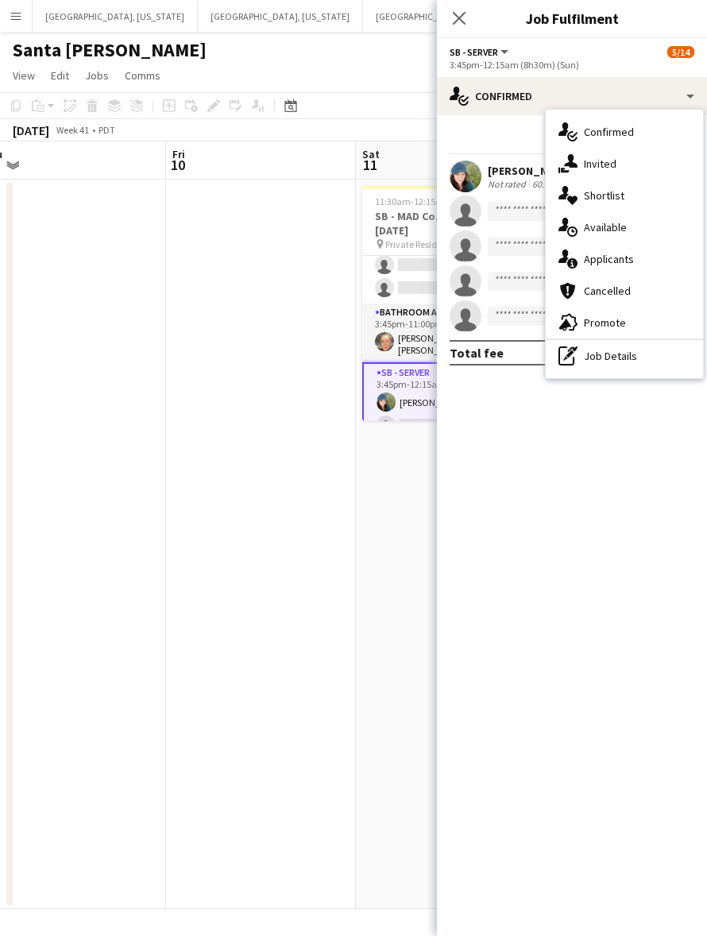
scroll to position [0, 478]
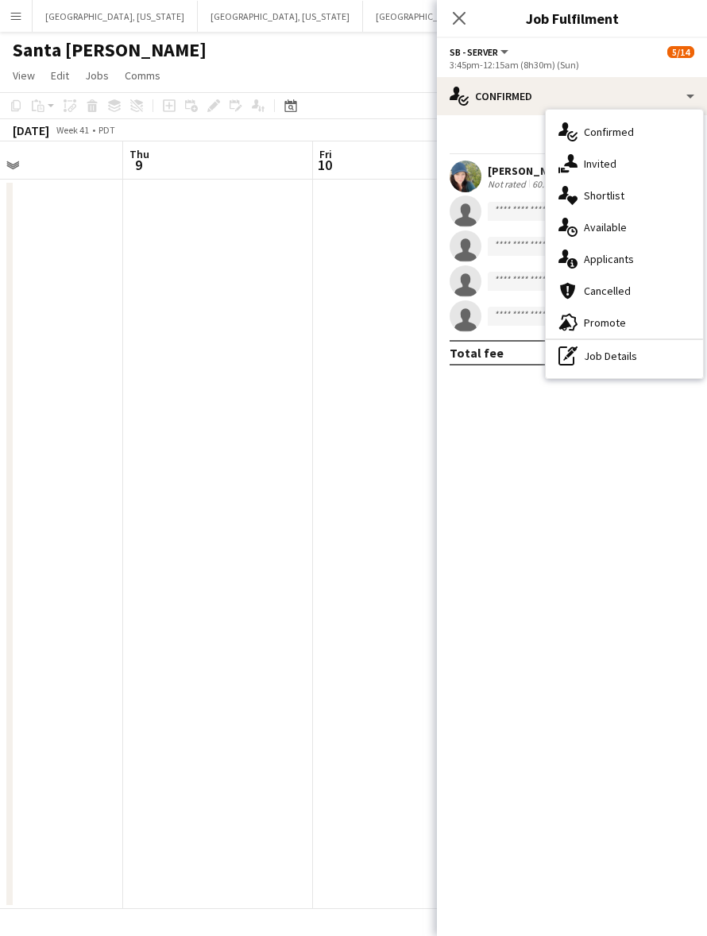
drag, startPoint x: 343, startPoint y: 461, endPoint x: 84, endPoint y: 526, distance: 267.1
click at [84, 540] on app-calendar-viewport "Mon 6 Tue 7 Wed 8 Thu 9 Fri 10 Sat 11 5/14 1 Job Sun 12 Mon 13 Tue 14 11:30am-1…" at bounding box center [353, 525] width 707 height 768
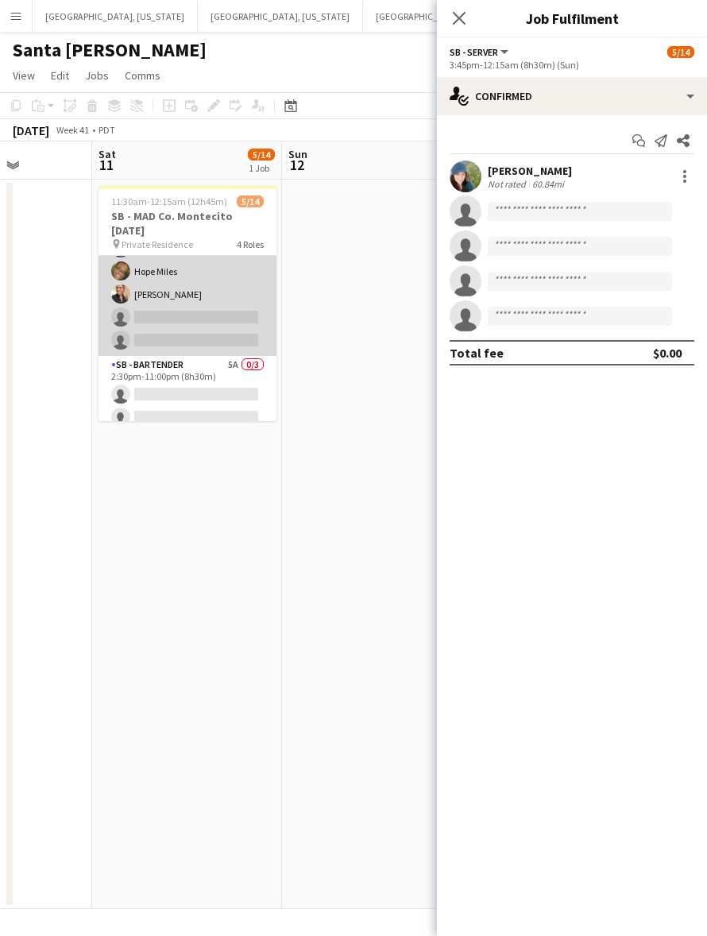
scroll to position [0, 0]
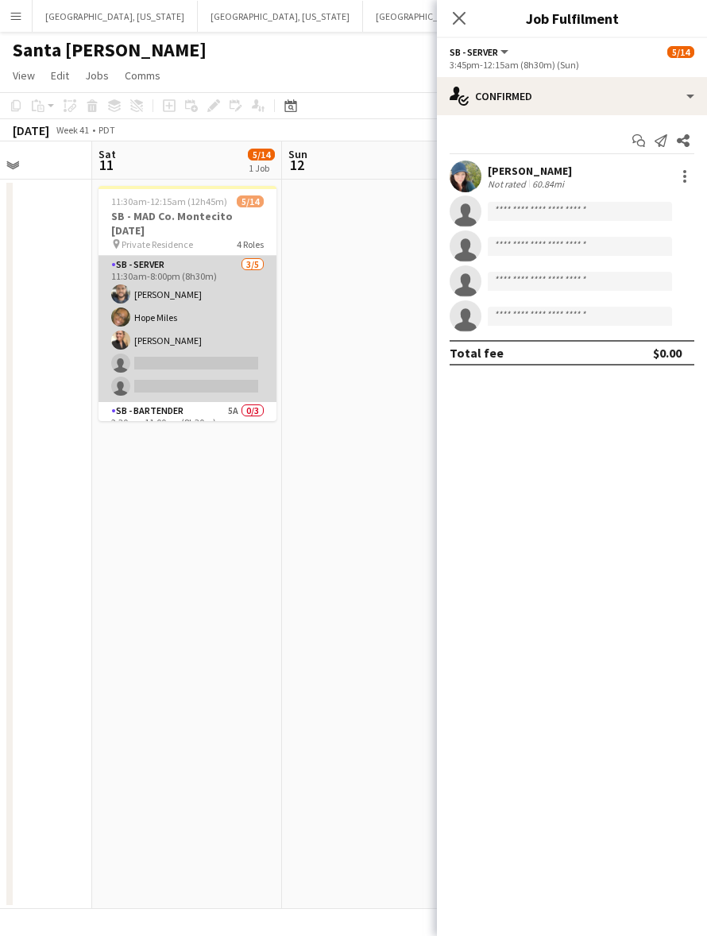
drag, startPoint x: 175, startPoint y: 310, endPoint x: 222, endPoint y: 288, distance: 52.3
click at [176, 310] on app-card-role "SB - Server [DATE] 11:30am-8:00pm (8h30m) [PERSON_NAME] [PERSON_NAME] single-ne…" at bounding box center [188, 329] width 178 height 146
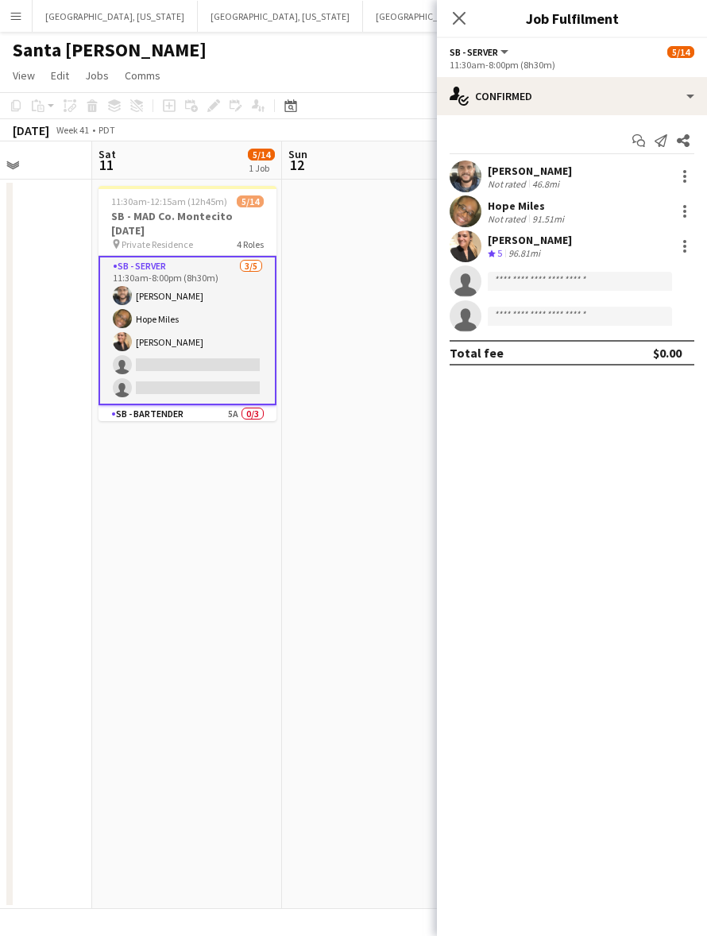
scroll to position [0, 475]
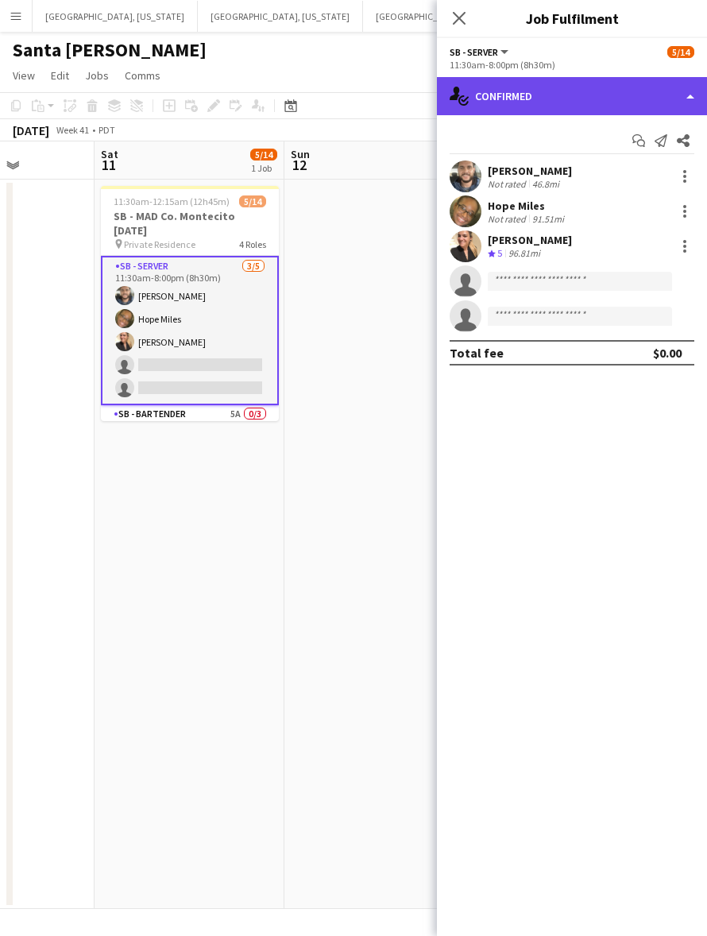
click at [566, 103] on div "single-neutral-actions-check-2 Confirmed" at bounding box center [572, 96] width 270 height 38
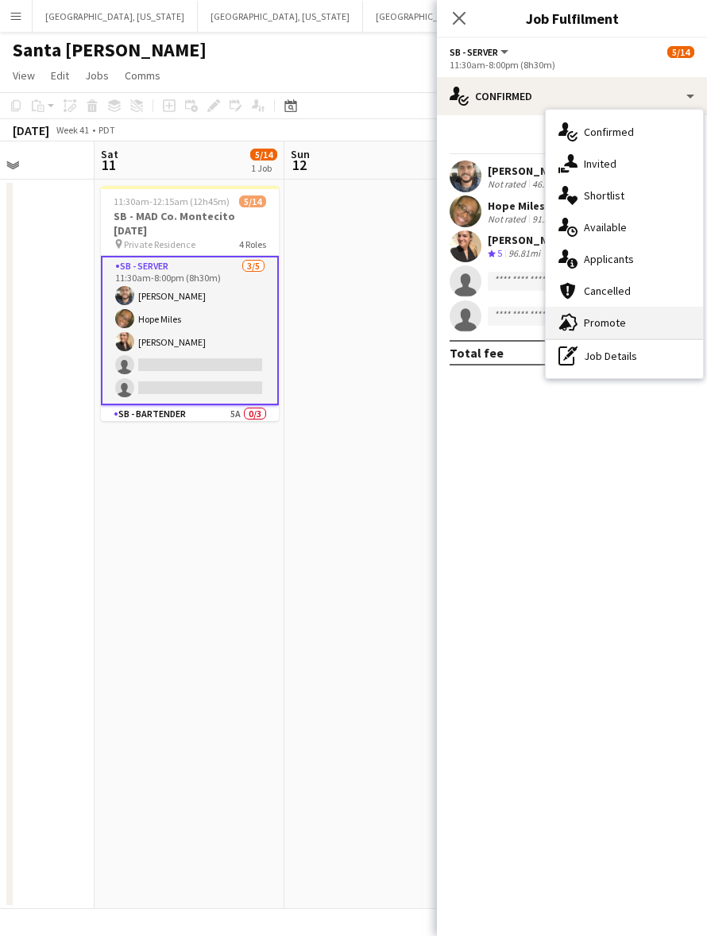
click at [609, 316] on span "Promote" at bounding box center [605, 322] width 42 height 14
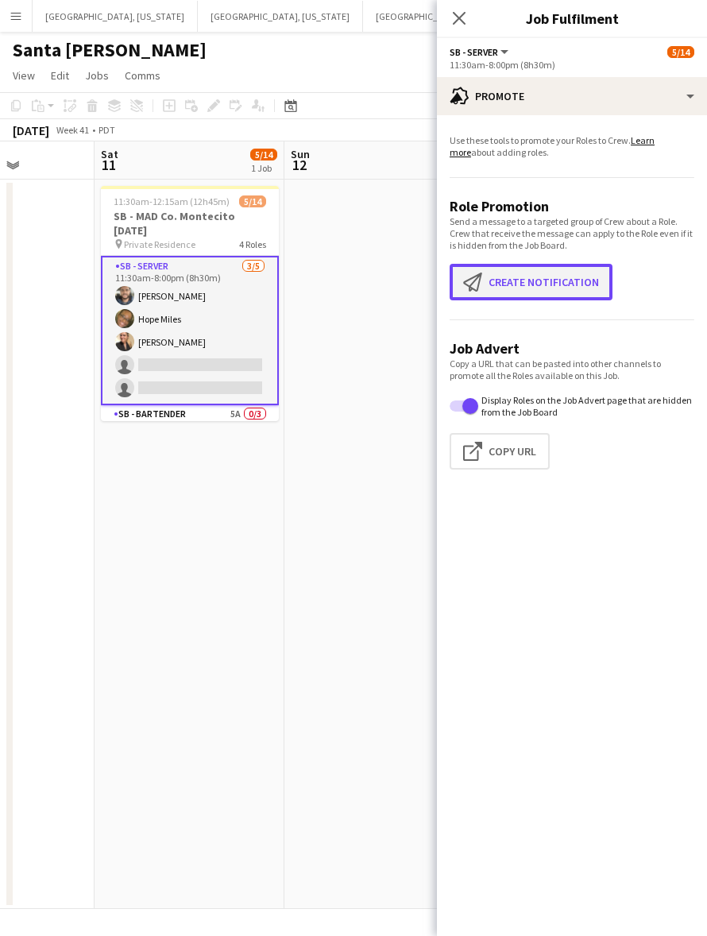
click at [590, 288] on button "Create notification Create notification" at bounding box center [531, 282] width 163 height 37
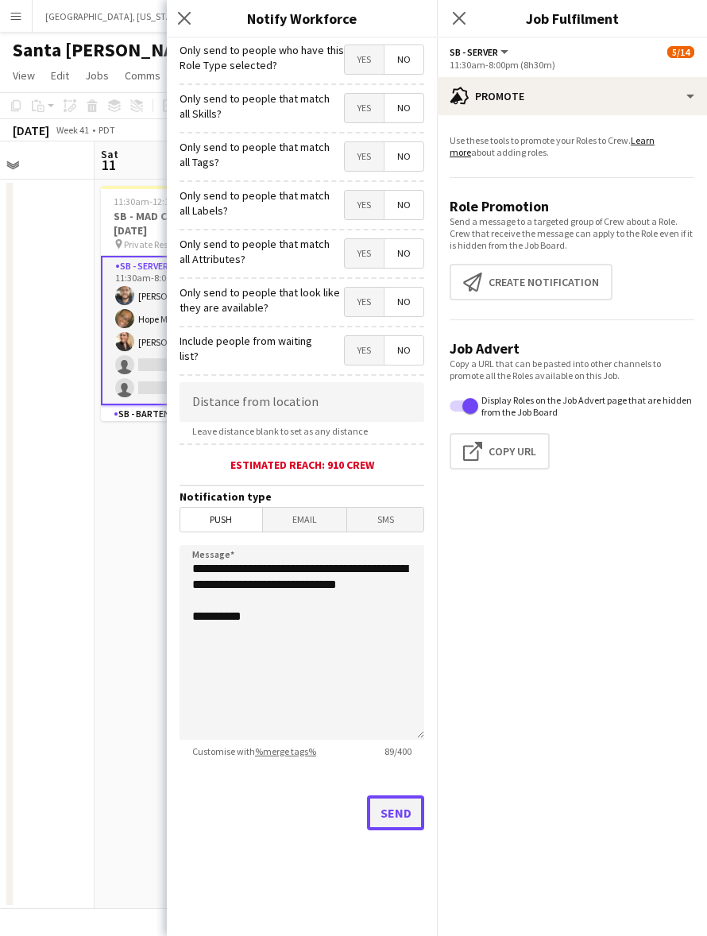
click at [391, 799] on button "Send" at bounding box center [395, 812] width 57 height 35
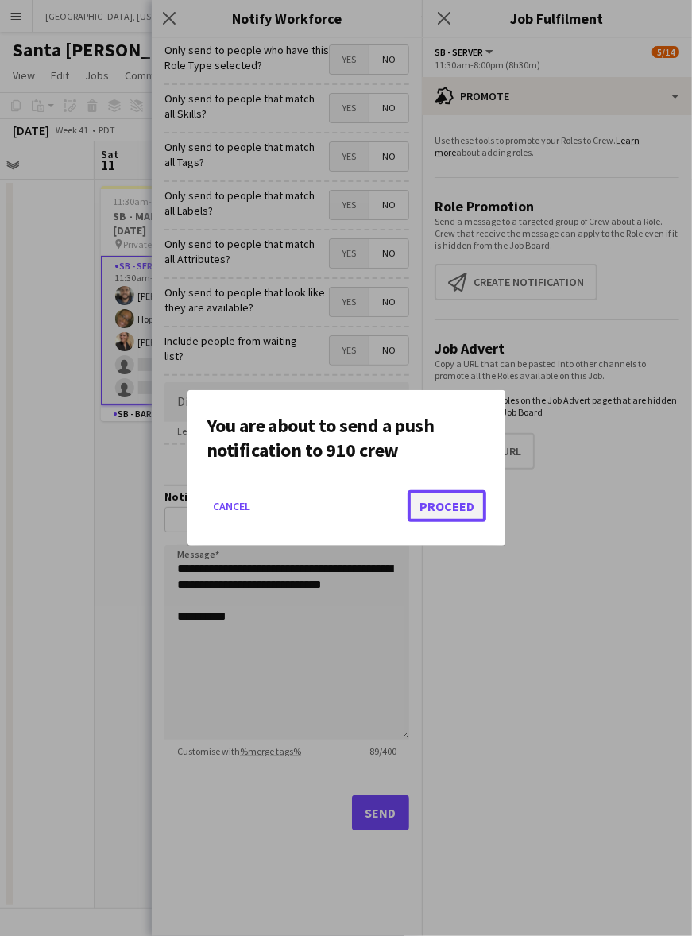
click at [458, 509] on button "Proceed" at bounding box center [447, 506] width 79 height 32
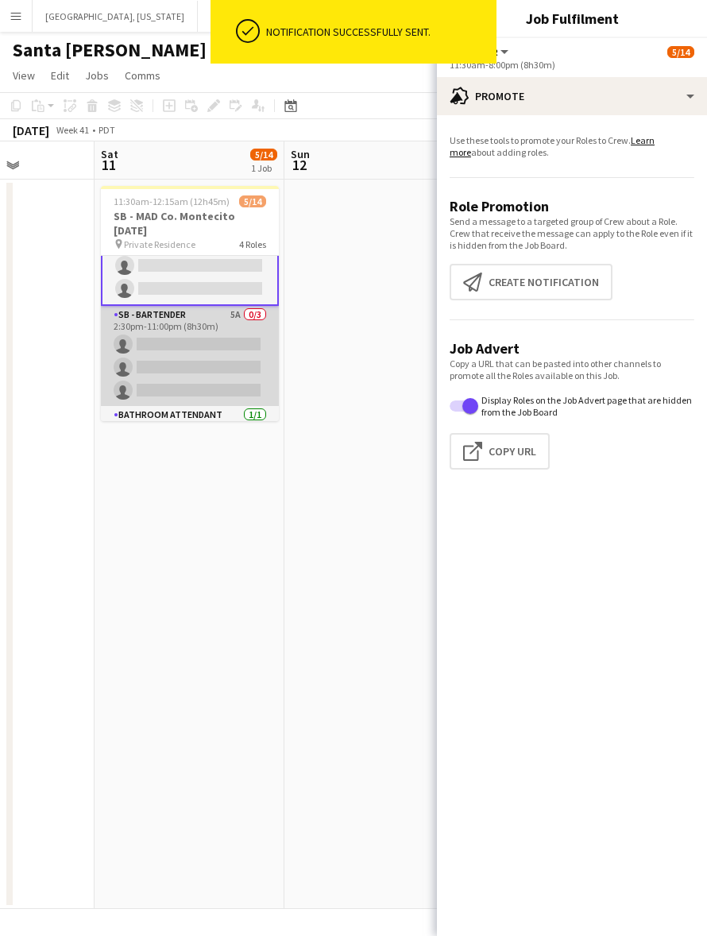
click at [183, 358] on app-card-role "SB - Bartender 5A 0/3 2:30pm-11:00pm (8h30m) single-neutral-actions single-neut…" at bounding box center [190, 356] width 178 height 100
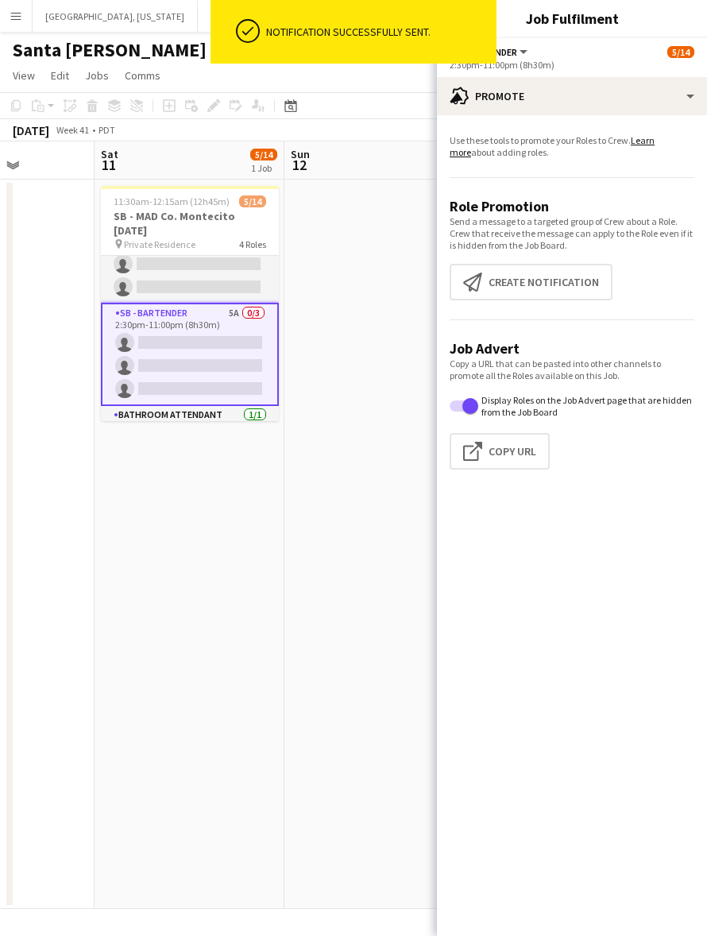
scroll to position [98, 0]
click at [534, 291] on button "Create notification Create notification" at bounding box center [531, 282] width 163 height 37
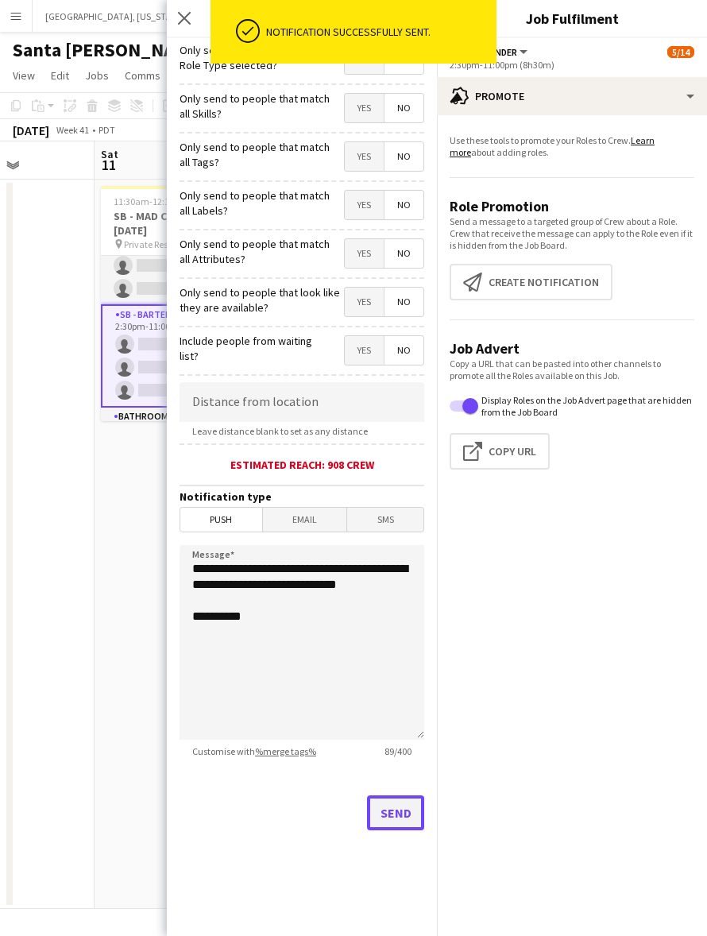
click at [393, 812] on button "Send" at bounding box center [395, 812] width 57 height 35
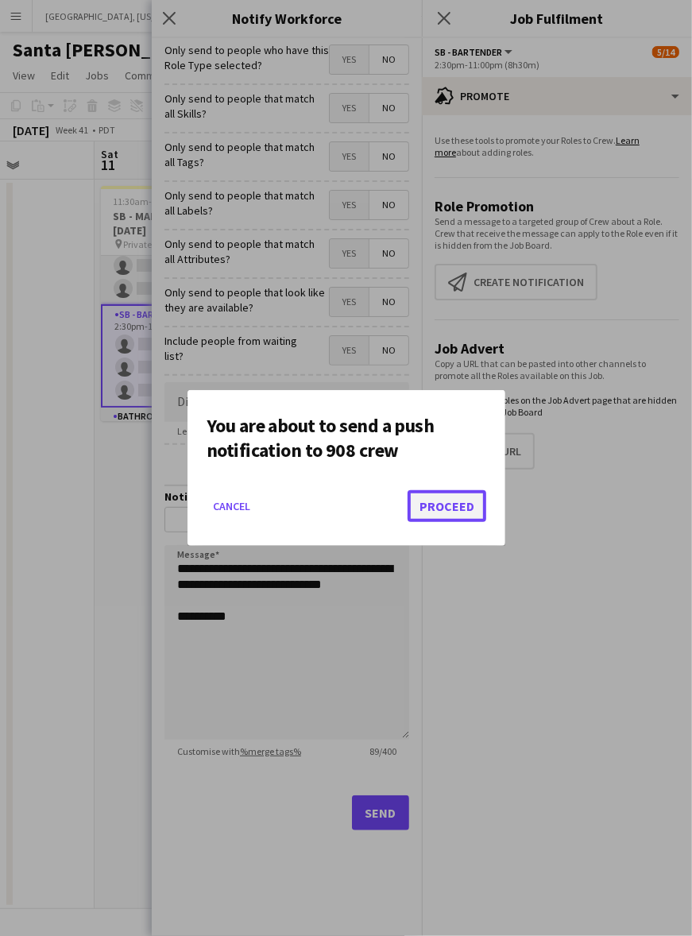
click at [446, 506] on button "Proceed" at bounding box center [447, 506] width 79 height 32
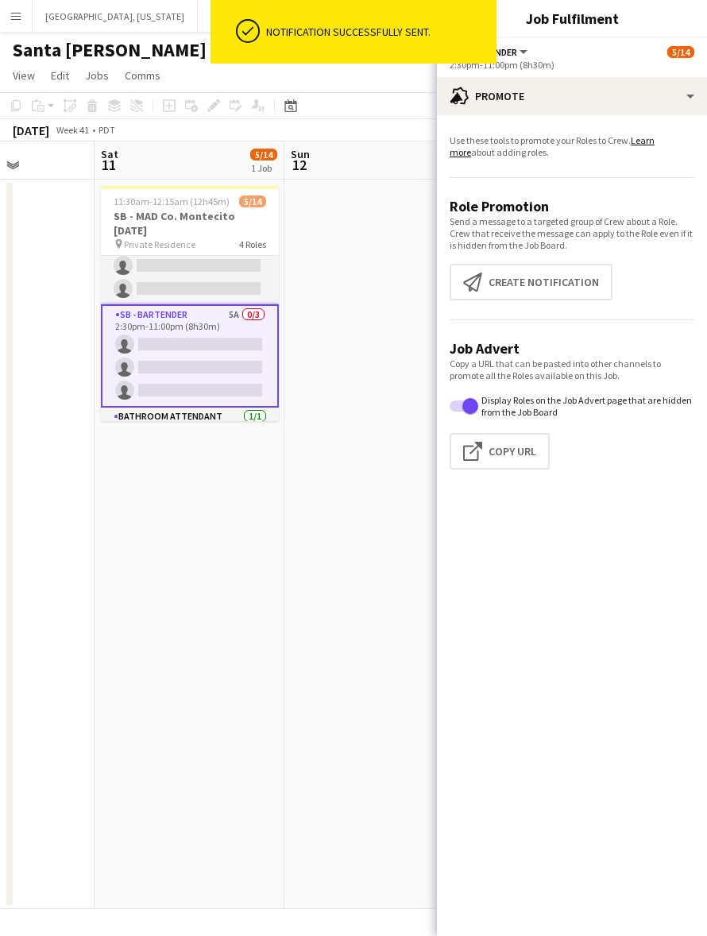
scroll to position [197, 0]
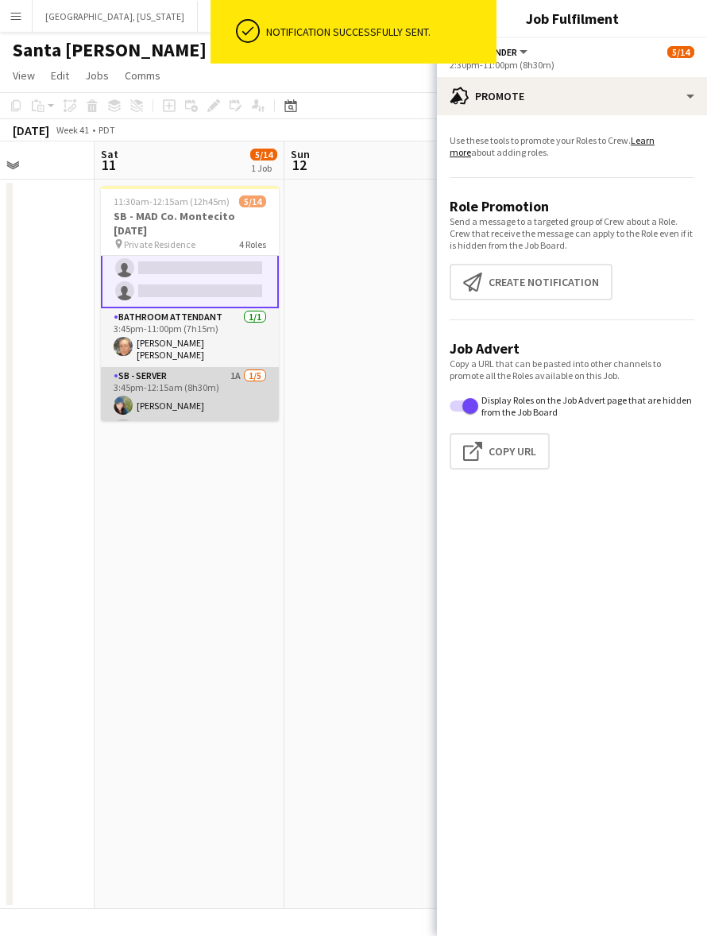
click at [184, 382] on app-card-role "SB - Server 1A [DATE] 3:45pm-12:15am (8h30m) [PERSON_NAME] single-neutral-actio…" at bounding box center [190, 440] width 178 height 146
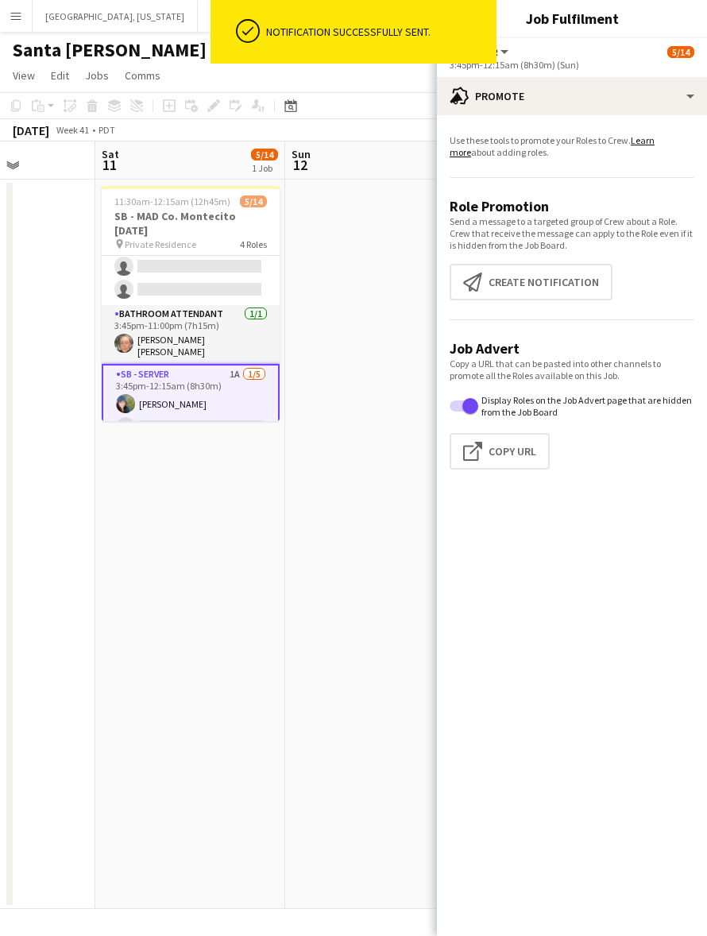
scroll to position [196, 0]
click at [538, 276] on button "Create notification Create notification" at bounding box center [531, 282] width 163 height 37
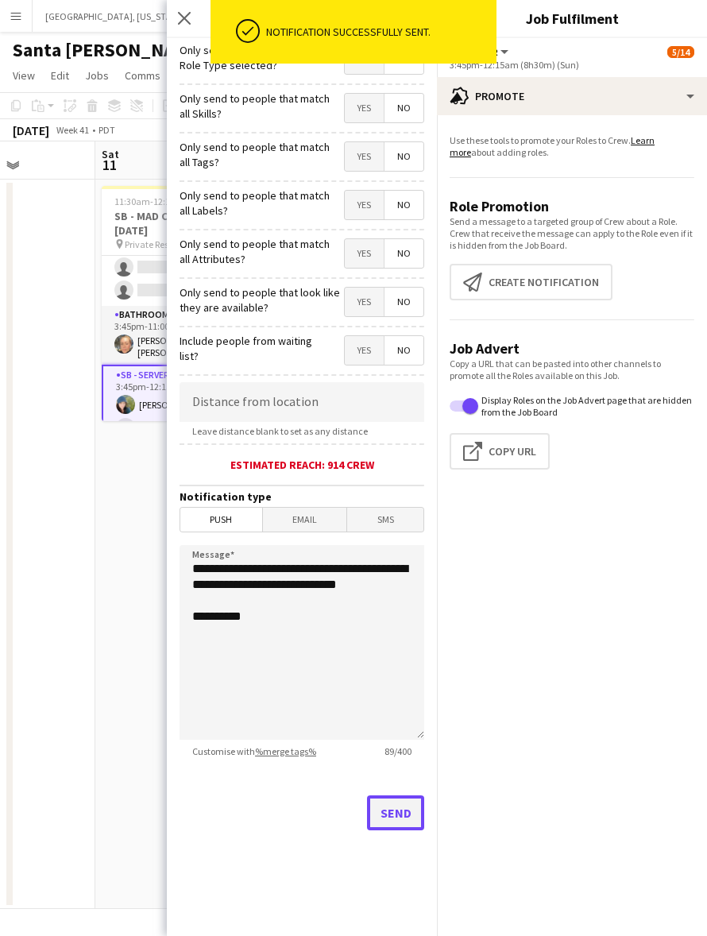
click at [386, 819] on button "Send" at bounding box center [395, 812] width 57 height 35
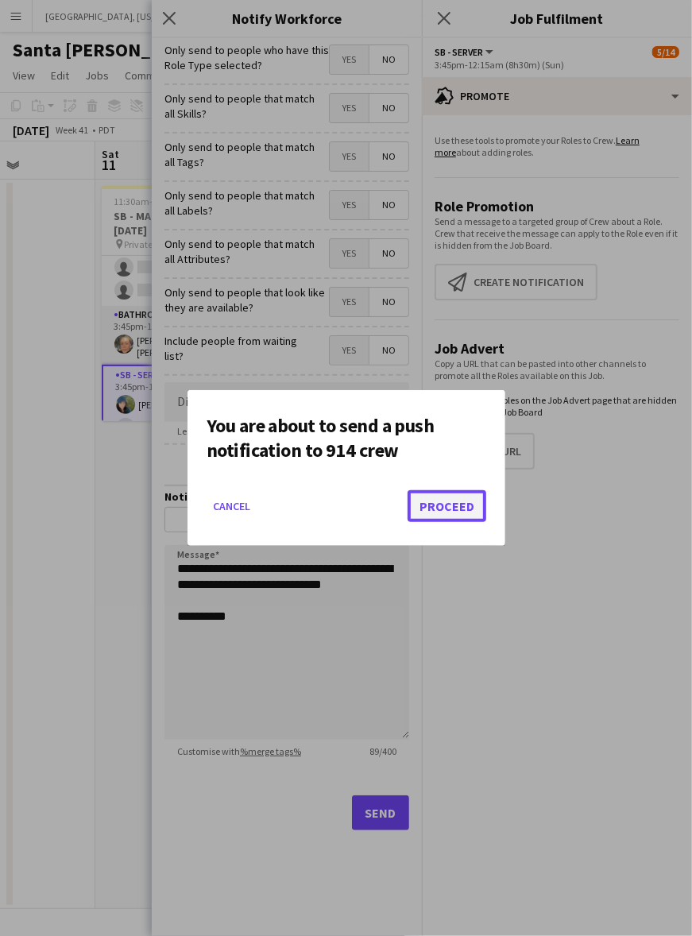
click at [445, 501] on button "Proceed" at bounding box center [447, 506] width 79 height 32
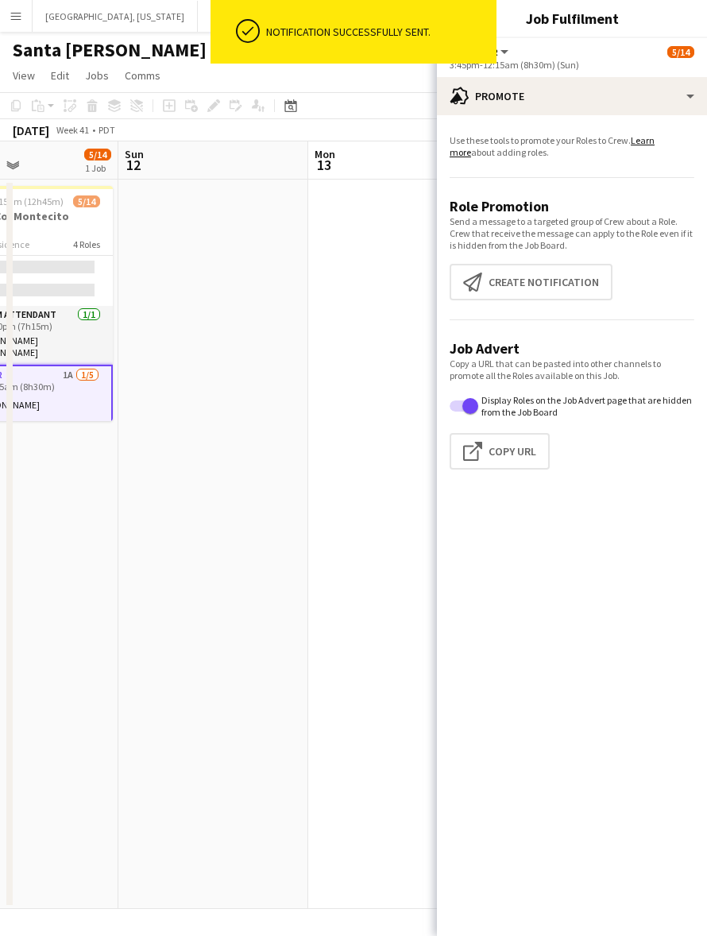
drag, startPoint x: 347, startPoint y: 319, endPoint x: 151, endPoint y: 370, distance: 202.9
click at [151, 371] on app-calendar-viewport "Wed 8 Thu 9 Fri 10 Sat 11 5/14 1 Job Sun 12 Mon 13 Tue 14 Wed 15 Thu 16 11:30am…" at bounding box center [353, 525] width 707 height 768
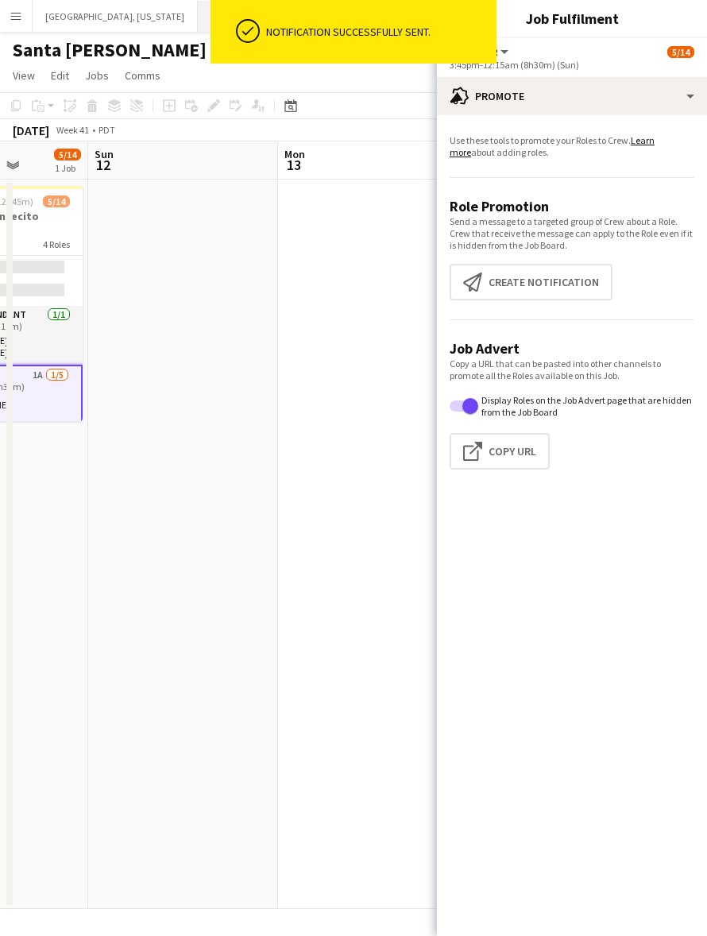
click at [198, 17] on button "[GEOGRAPHIC_DATA], [US_STATE] Close" at bounding box center [280, 16] width 165 height 31
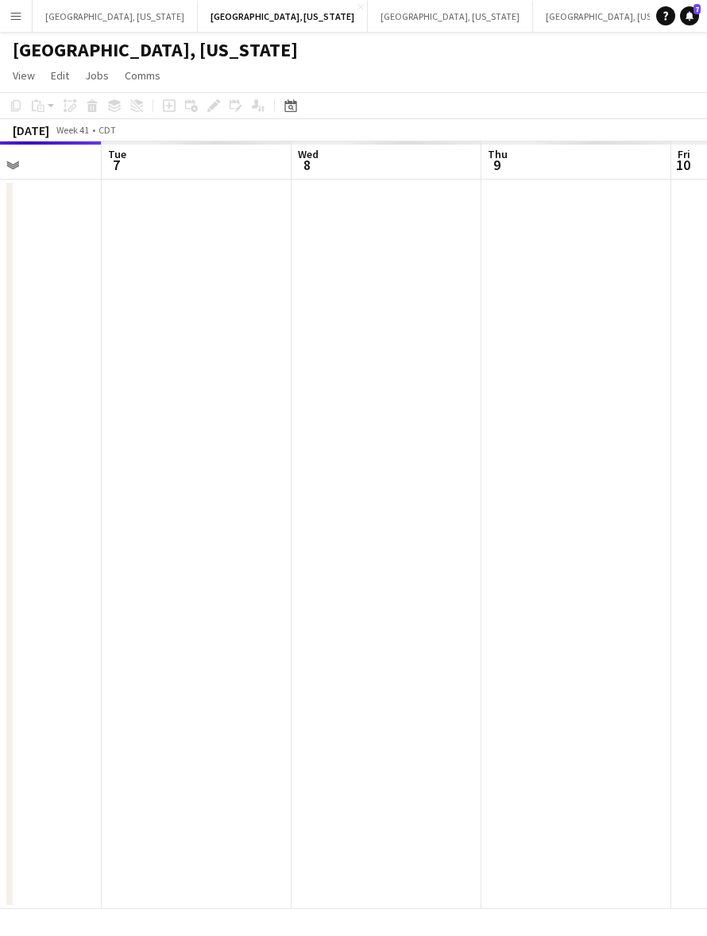
click at [152, 441] on app-calendar-viewport "Fri 3 Sat 4 Sun 5 Mon 6 Tue 7 Wed 8 Thu 9 Fri 10 Sat 11" at bounding box center [353, 525] width 707 height 768
drag, startPoint x: 237, startPoint y: 437, endPoint x: 233, endPoint y: 447, distance: 11.1
click at [200, 441] on app-calendar-viewport "Fri 3 Sat 4 Sun 5 Mon 6 Tue 7 Wed 8 Thu 9 Fri 10 Sat 11" at bounding box center [353, 525] width 707 height 768
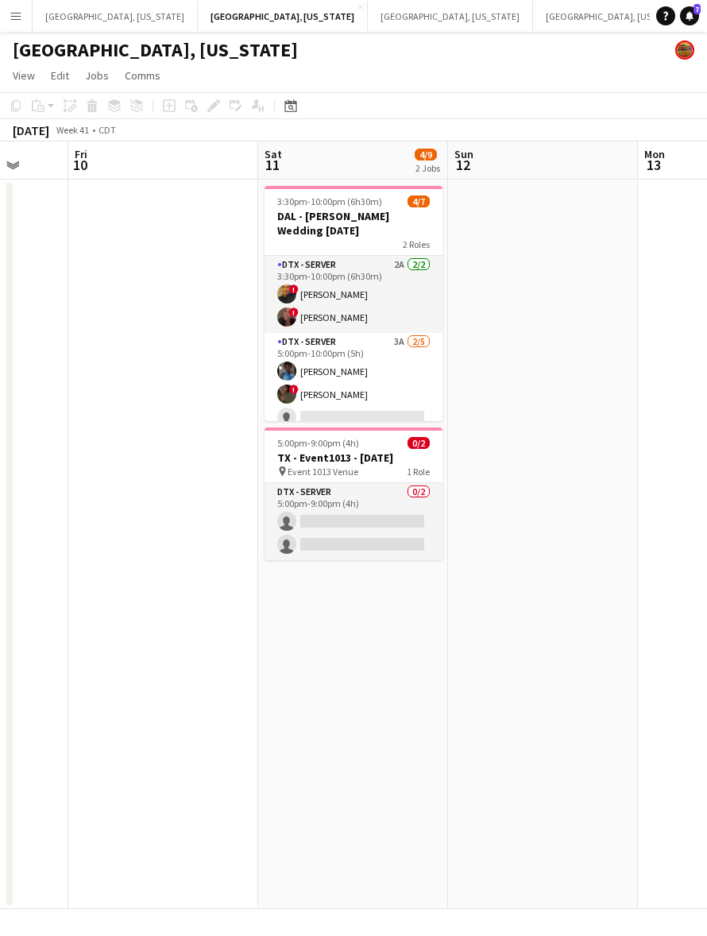
drag, startPoint x: 404, startPoint y: 462, endPoint x: 184, endPoint y: 485, distance: 220.5
click at [181, 485] on app-calendar-viewport "Tue 7 Wed 8 Thu 9 Fri 10 Sat 11 4/9 2 Jobs Sun 12 Mon 13 Tue 14 Wed 15 3:30pm-1…" at bounding box center [353, 525] width 707 height 768
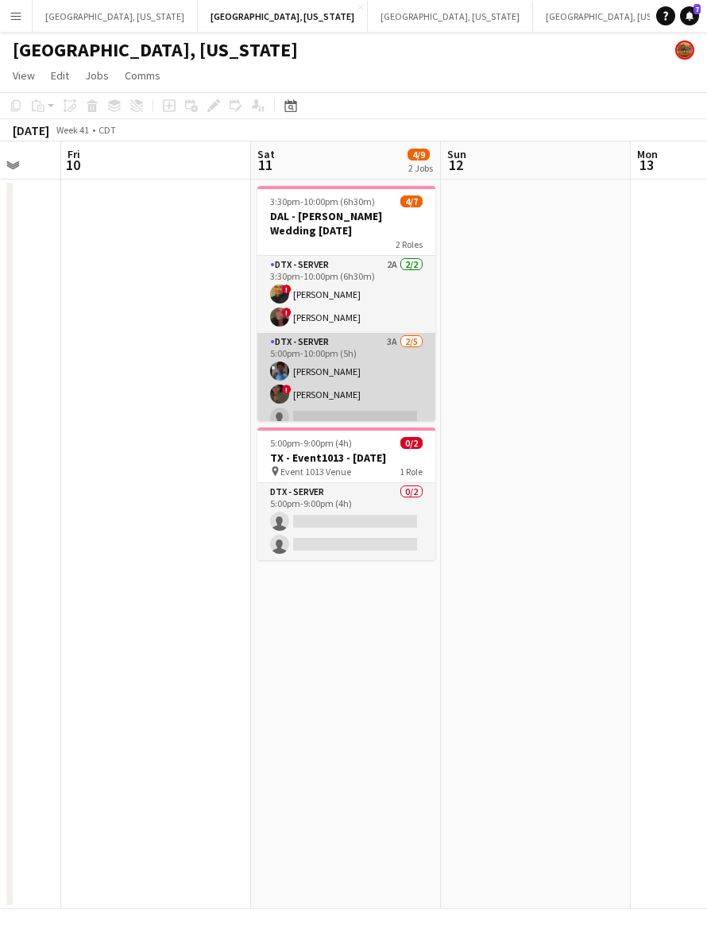
click at [376, 347] on app-card-role "DTX - Server 3A [DATE] 5:00pm-10:00pm (5h) [PERSON_NAME] ! [PERSON_NAME] single…" at bounding box center [346, 406] width 178 height 146
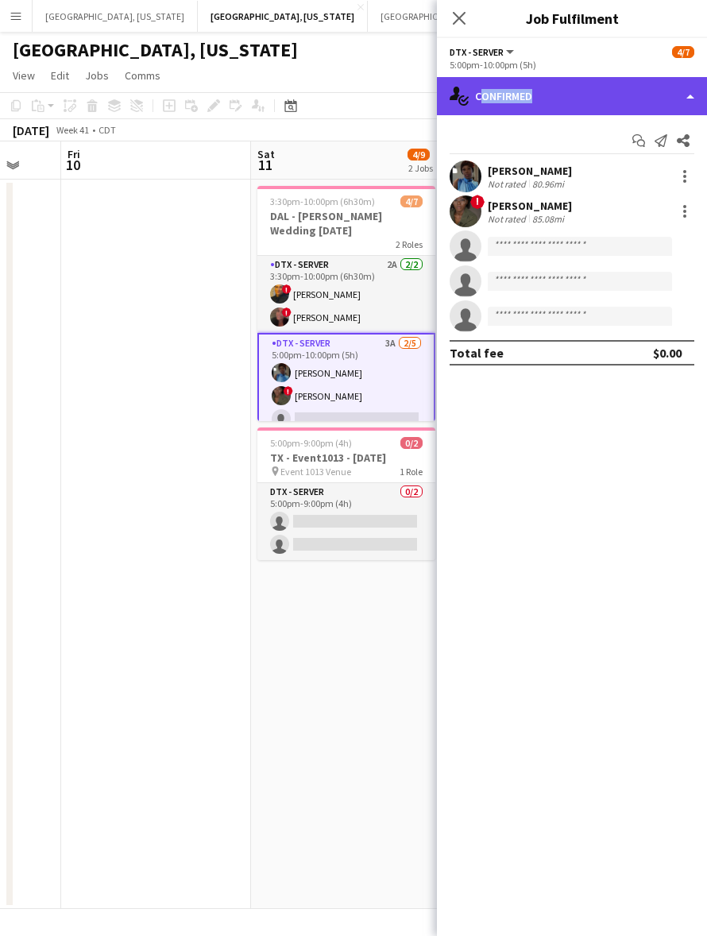
drag, startPoint x: 525, startPoint y: 89, endPoint x: 539, endPoint y: 105, distance: 20.9
click at [527, 99] on div "single-neutral-actions-check-2 Confirmed" at bounding box center [572, 96] width 270 height 38
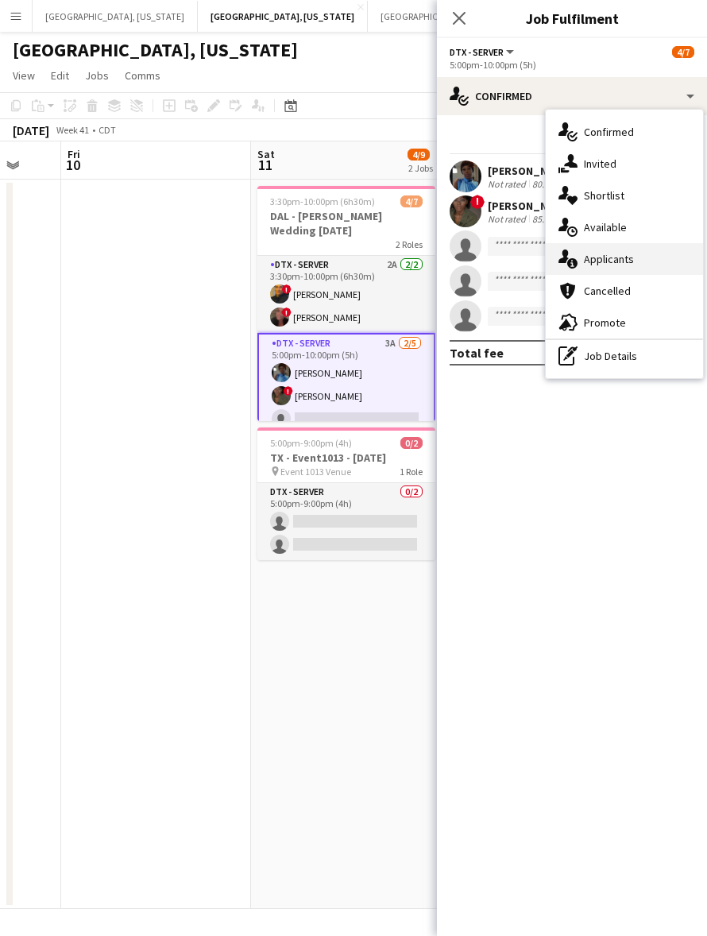
click at [628, 250] on div "single-neutral-actions-information Applicants" at bounding box center [624, 259] width 157 height 32
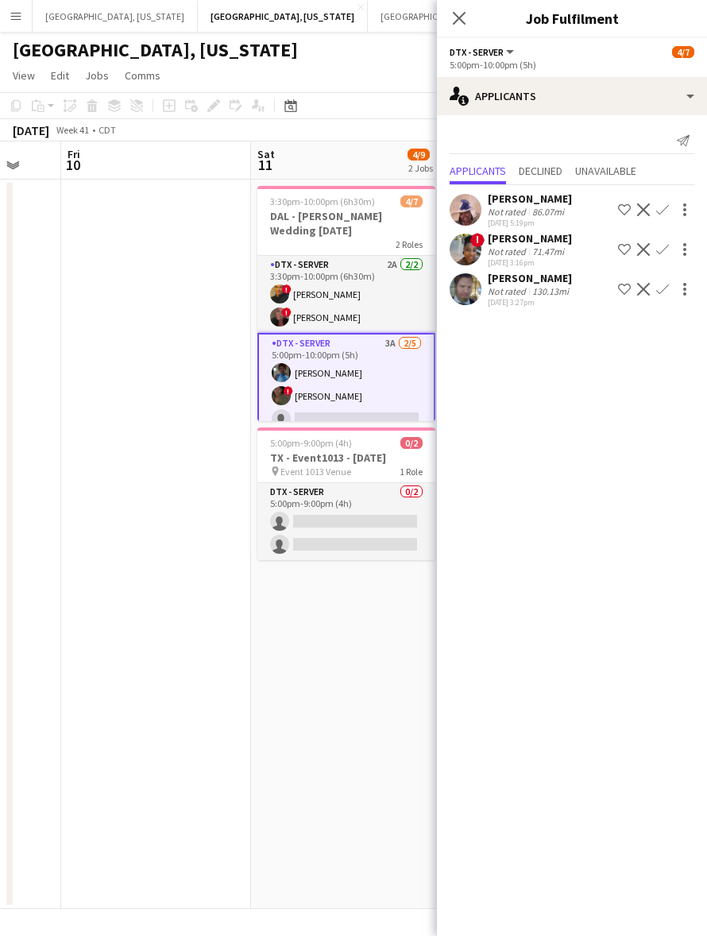
click at [193, 326] on app-date-cell at bounding box center [156, 544] width 190 height 729
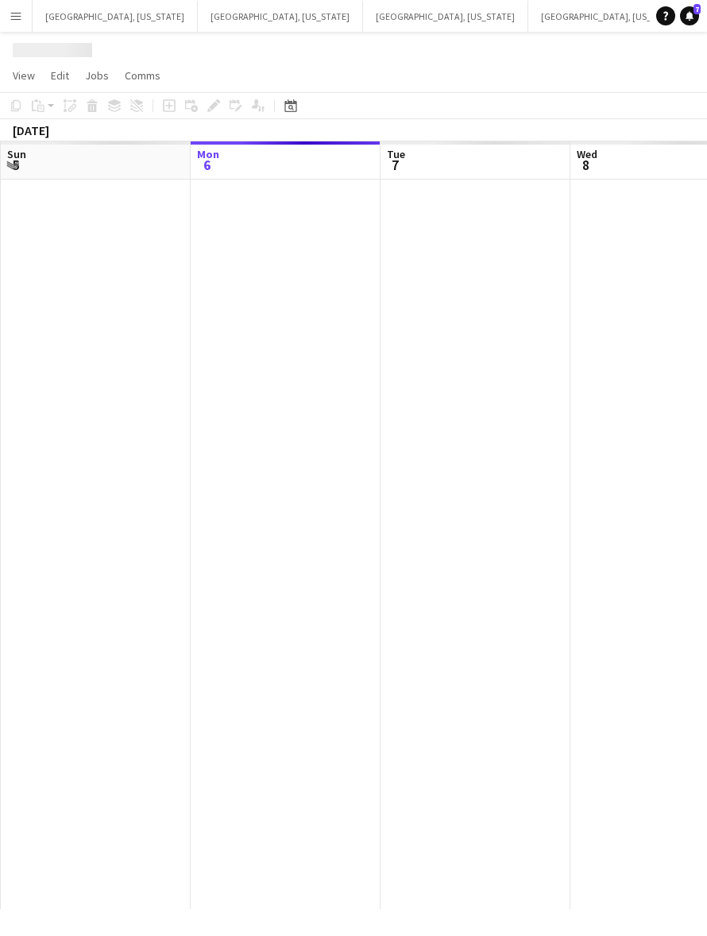
drag, startPoint x: 233, startPoint y: 426, endPoint x: 103, endPoint y: 459, distance: 133.7
click at [103, 459] on app-calendar-viewport "Fri 3 Sat 4 Sun 5 Mon 6 Tue 7 Wed 8 Thu 9 Fri 10 Sat 11" at bounding box center [353, 525] width 707 height 768
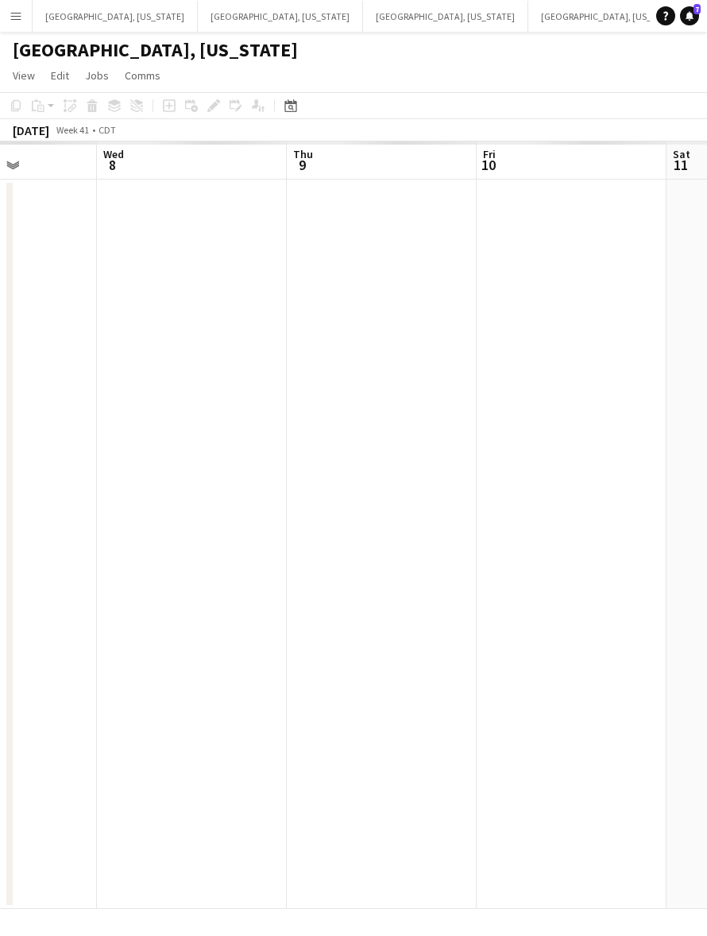
drag, startPoint x: 393, startPoint y: 498, endPoint x: 219, endPoint y: 482, distance: 174.8
click at [195, 497] on app-calendar-viewport "Sun 5 Mon 6 Tue 7 Wed 8 Thu 9 Fri 10 Sat 11 Sun 12 Mon 13" at bounding box center [353, 525] width 707 height 768
drag, startPoint x: 559, startPoint y: 417, endPoint x: 188, endPoint y: 466, distance: 373.4
click at [196, 466] on app-calendar-viewport "Mon 6 Tue 7 Wed 8 Thu 9 Fri 10 Sat 11 Sun 12 Mon 13 Tue 14" at bounding box center [353, 525] width 707 height 768
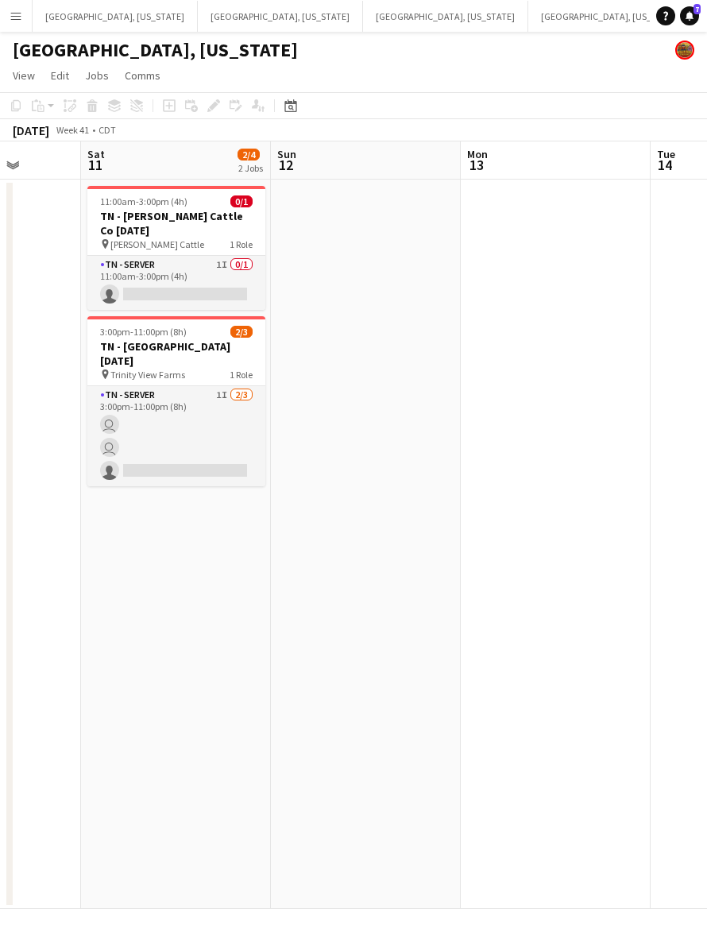
scroll to position [0, 499]
